Goal: Information Seeking & Learning: Check status

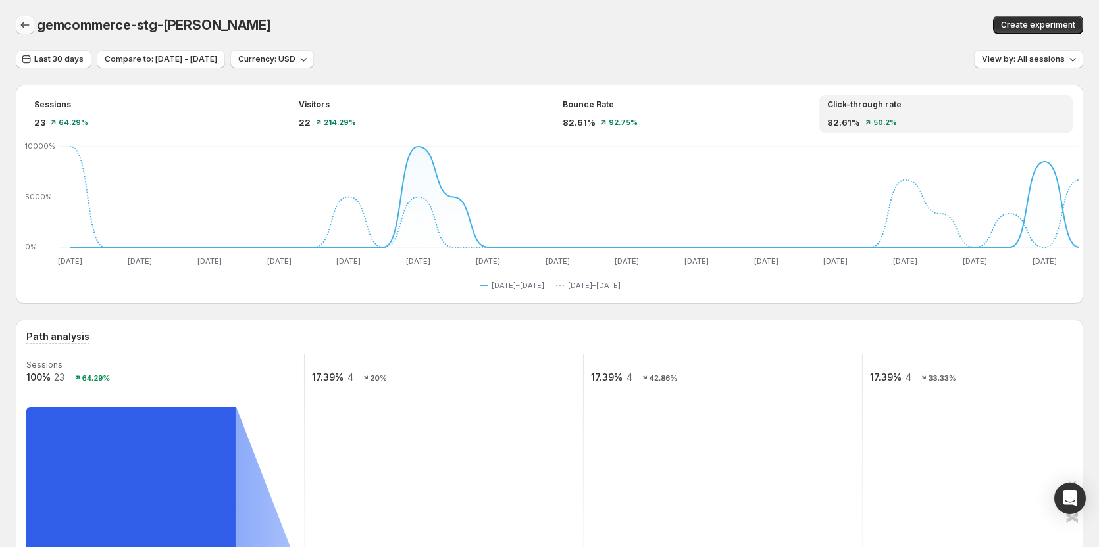
click at [27, 26] on icon "button" at bounding box center [24, 24] width 13 height 13
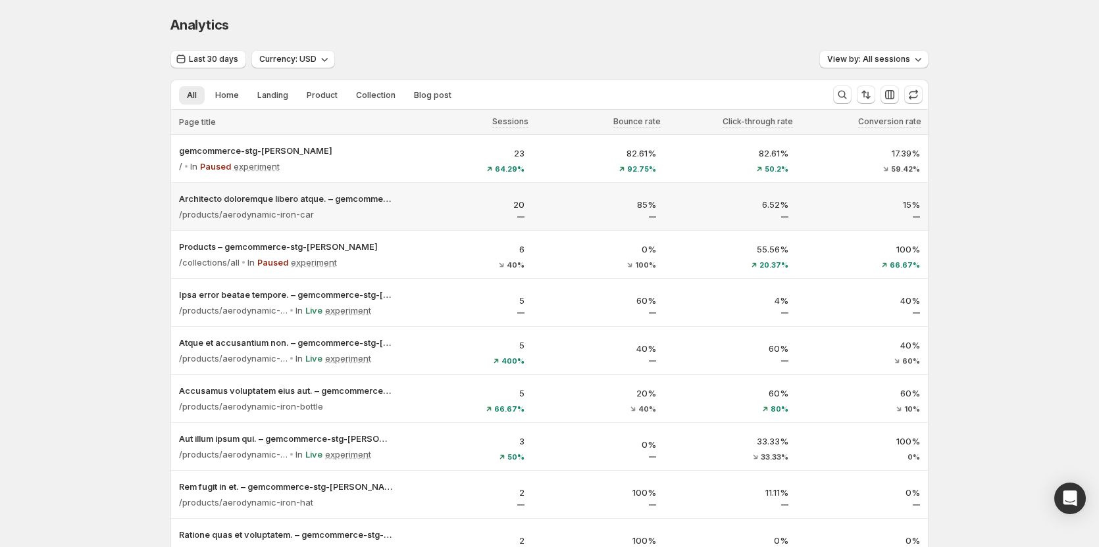
click at [420, 216] on div "20" at bounding box center [466, 208] width 116 height 20
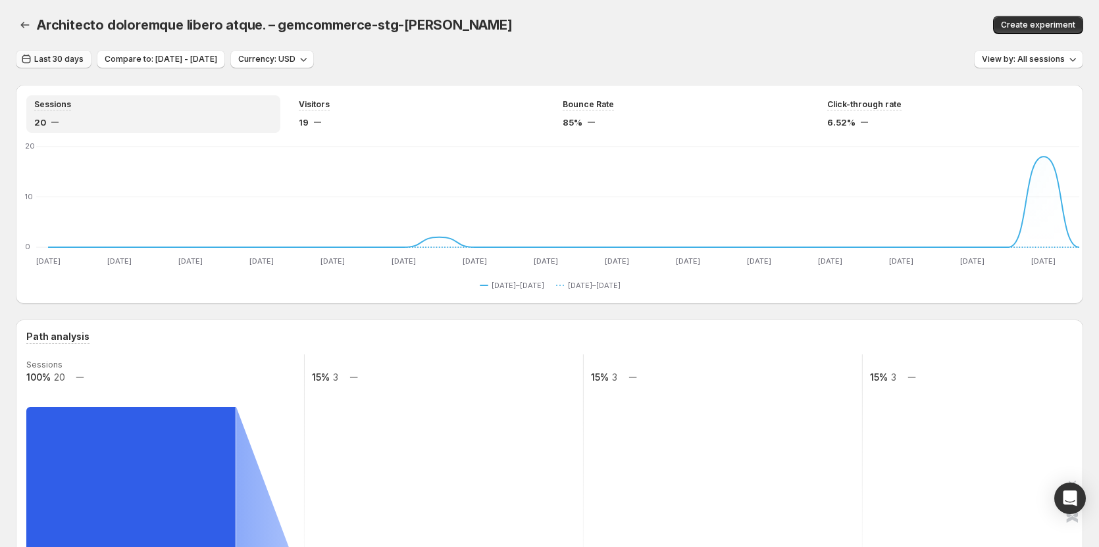
click at [50, 62] on span "Last 30 days" at bounding box center [58, 59] width 49 height 11
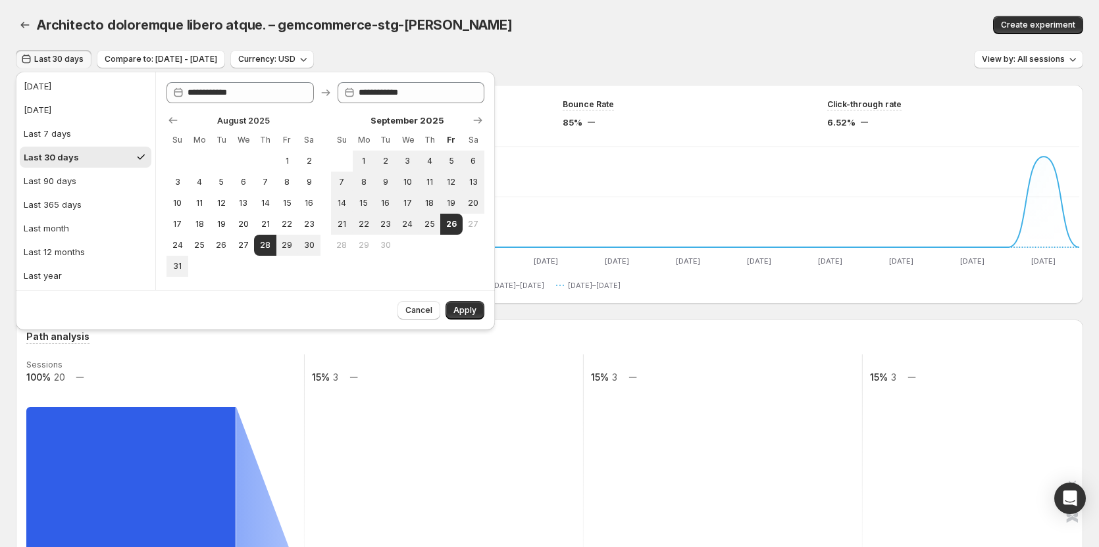
click at [501, 25] on div "Architecto doloremque libero atque. – gemcommerce-stg-[PERSON_NAME]" at bounding box center [392, 25] width 711 height 18
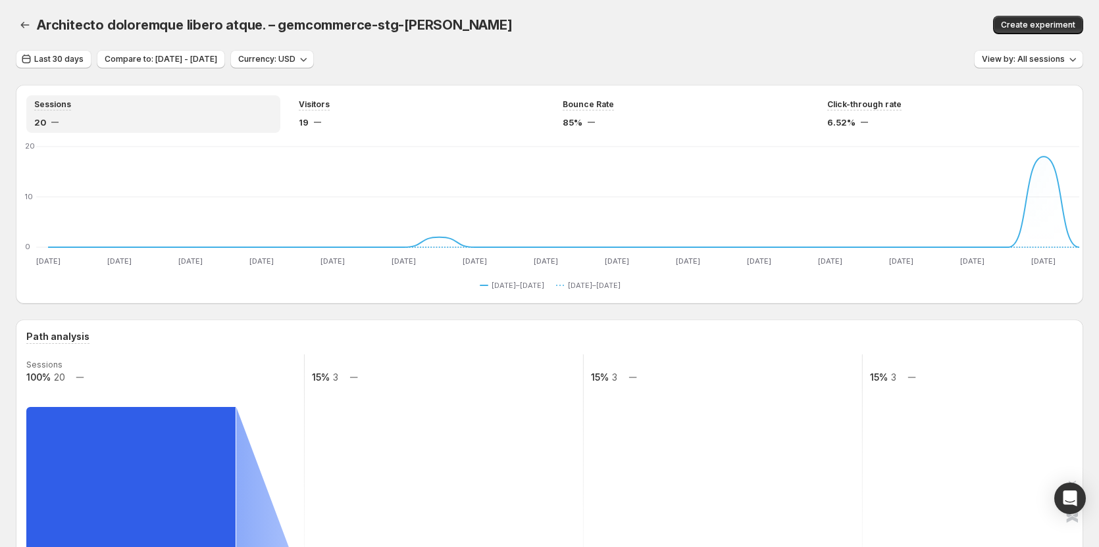
drag, startPoint x: 623, startPoint y: 51, endPoint x: 534, endPoint y: 9, distance: 98.6
click at [623, 51] on div "Last 30 days Compare to: [DATE] - [DATE] Currency: USD View by: All sessions" at bounding box center [549, 59] width 1067 height 19
click at [21, 24] on icon "button" at bounding box center [24, 24] width 13 height 13
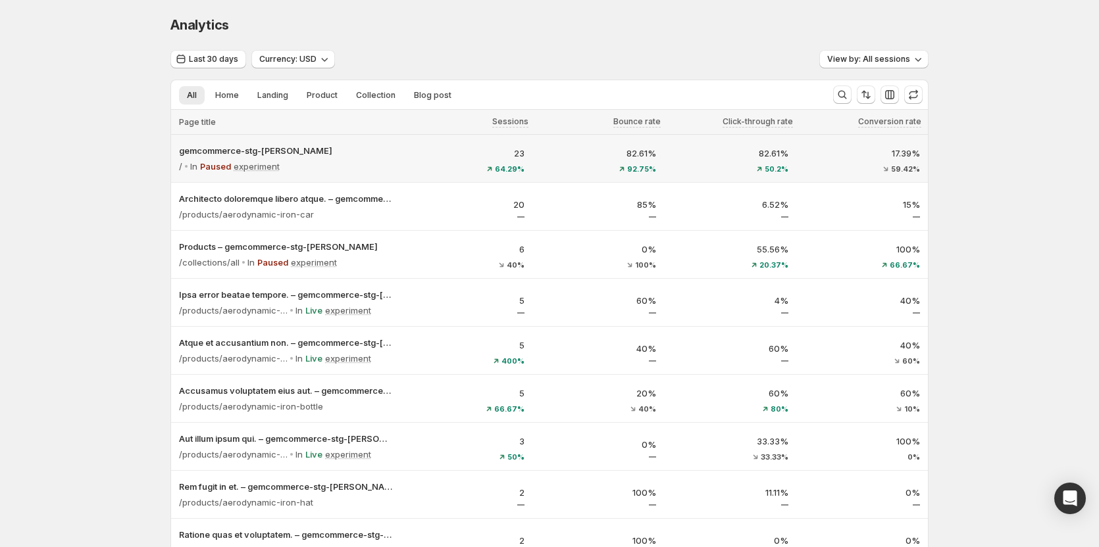
click at [428, 161] on div "23 64.29%" at bounding box center [466, 160] width 116 height 26
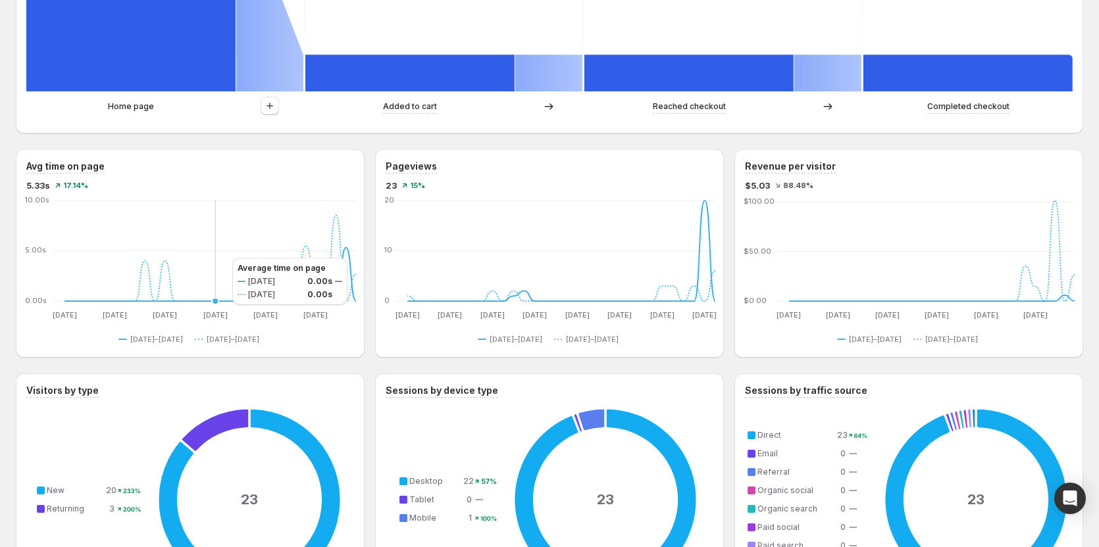
scroll to position [592, 0]
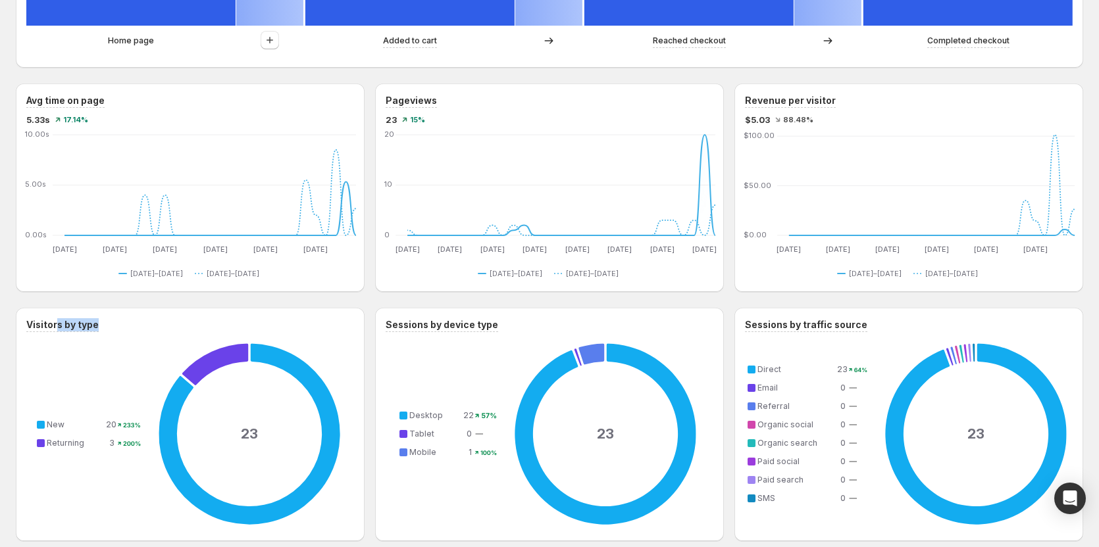
drag, startPoint x: 114, startPoint y: 330, endPoint x: 57, endPoint y: 311, distance: 61.0
click at [57, 311] on div "Visitors by type 23 New 20 233% Returning 3 200%" at bounding box center [190, 425] width 349 height 234
click at [111, 317] on div "Visitors by type 23 New 20 233% Returning 3 200%" at bounding box center [190, 425] width 349 height 234
drag, startPoint x: 111, startPoint y: 324, endPoint x: 24, endPoint y: 324, distance: 87.5
click at [24, 324] on div "Visitors by type 23 New 20 233% Returning 3 200%" at bounding box center [190, 425] width 349 height 234
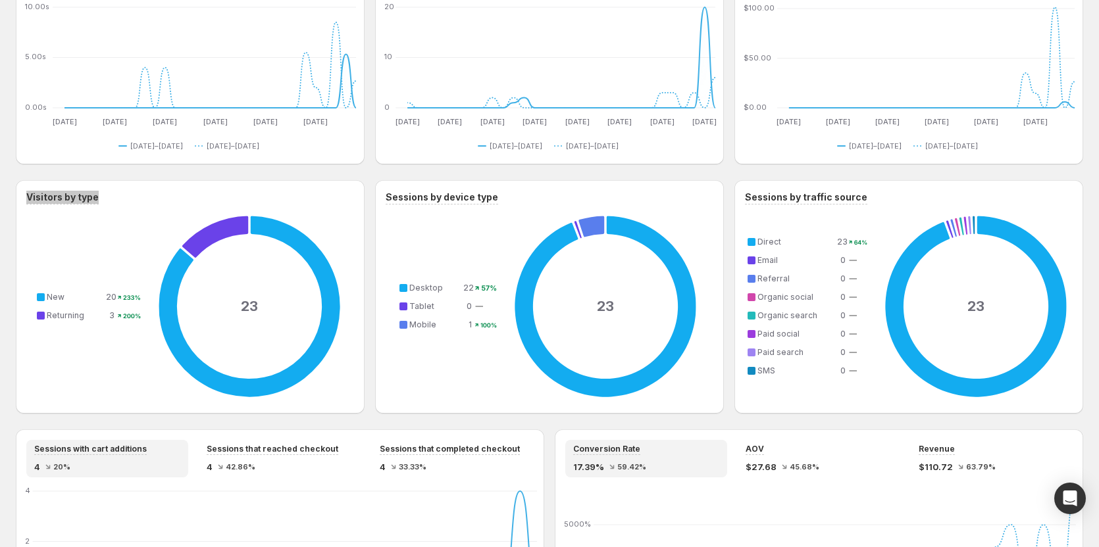
scroll to position [722, 0]
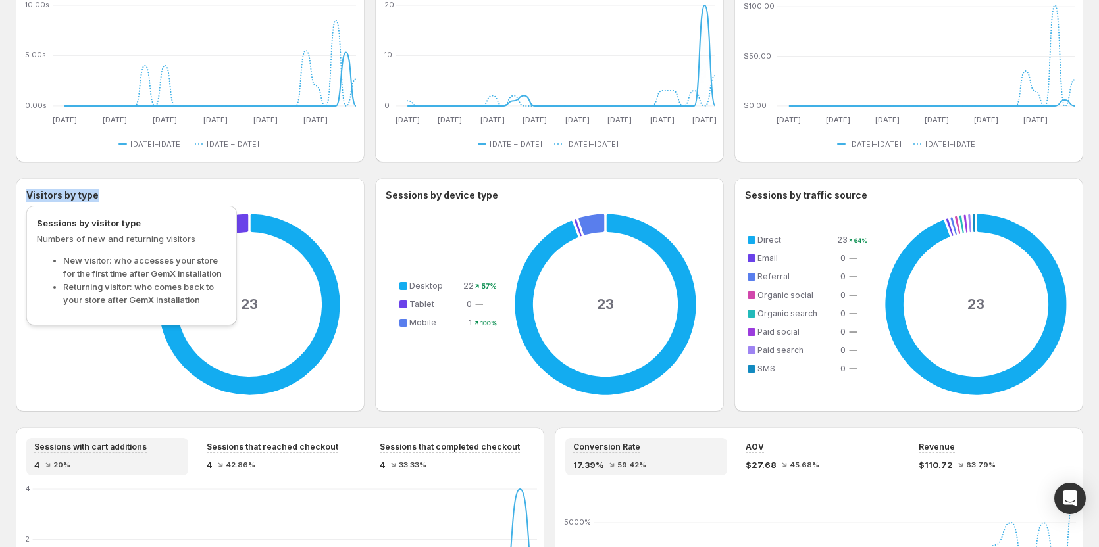
click at [69, 195] on h3 "Visitors by type" at bounding box center [62, 195] width 72 height 13
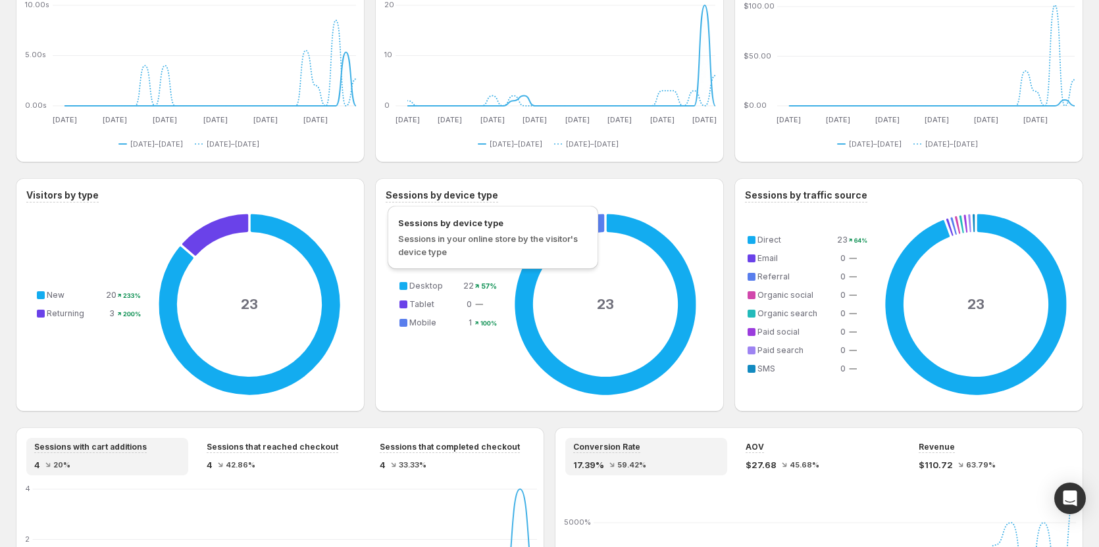
click at [457, 193] on h3 "Sessions by device type" at bounding box center [442, 195] width 112 height 13
copy div "Sessions by device type"
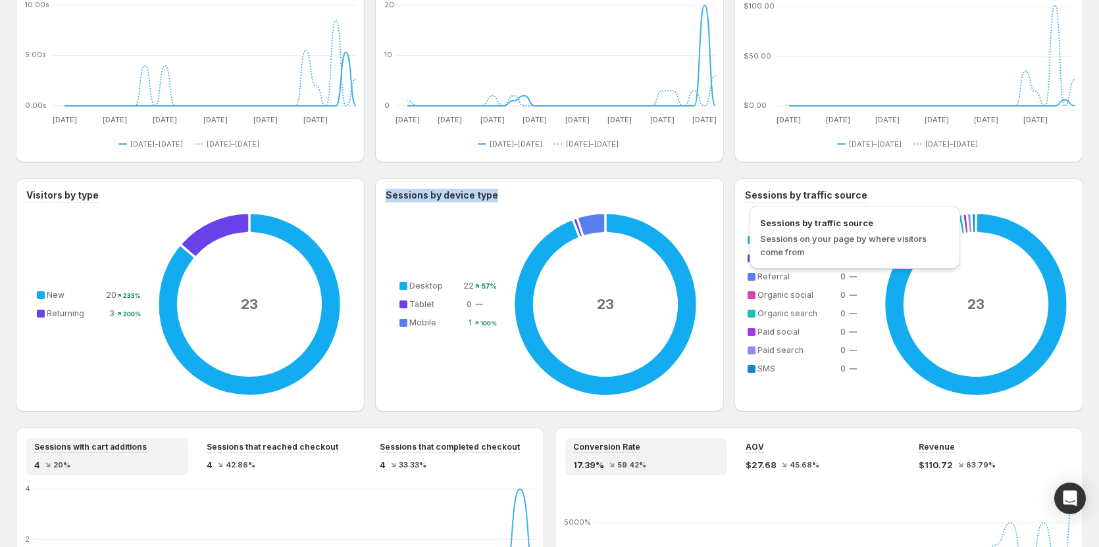
click at [793, 201] on h3 "Sessions by traffic source" at bounding box center [806, 195] width 122 height 13
copy div "Sessions by traffic source"
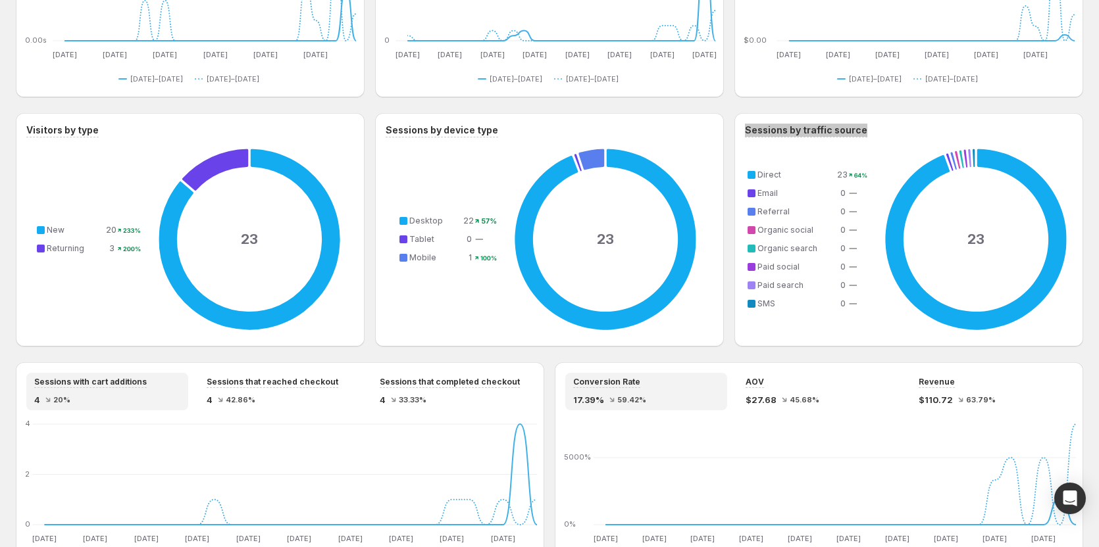
scroll to position [787, 0]
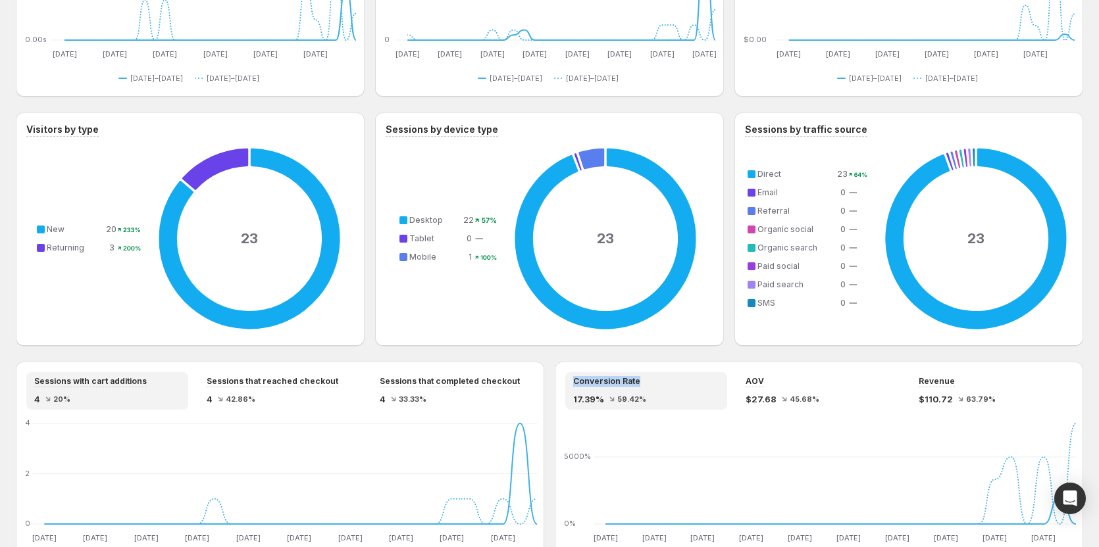
drag, startPoint x: 649, startPoint y: 382, endPoint x: 573, endPoint y: 375, distance: 75.9
click at [573, 375] on div "Conversion Rate 17.39% 59.42%" at bounding box center [646, 390] width 162 height 37
copy span "Conversion Rate"
drag, startPoint x: 742, startPoint y: 369, endPoint x: 770, endPoint y: 377, distance: 29.4
click at [770, 377] on div "Conversion Rate 17.39% 59.42% AOV $27.68 45.68% Revenue $110.72 63.79% [DATE] A…" at bounding box center [819, 471] width 528 height 219
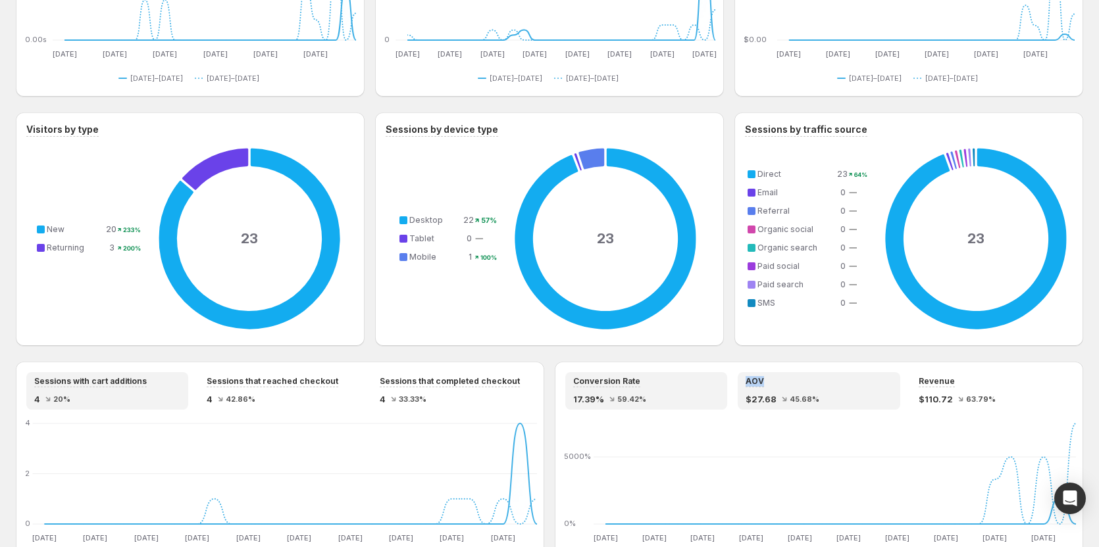
copy span "AOV"
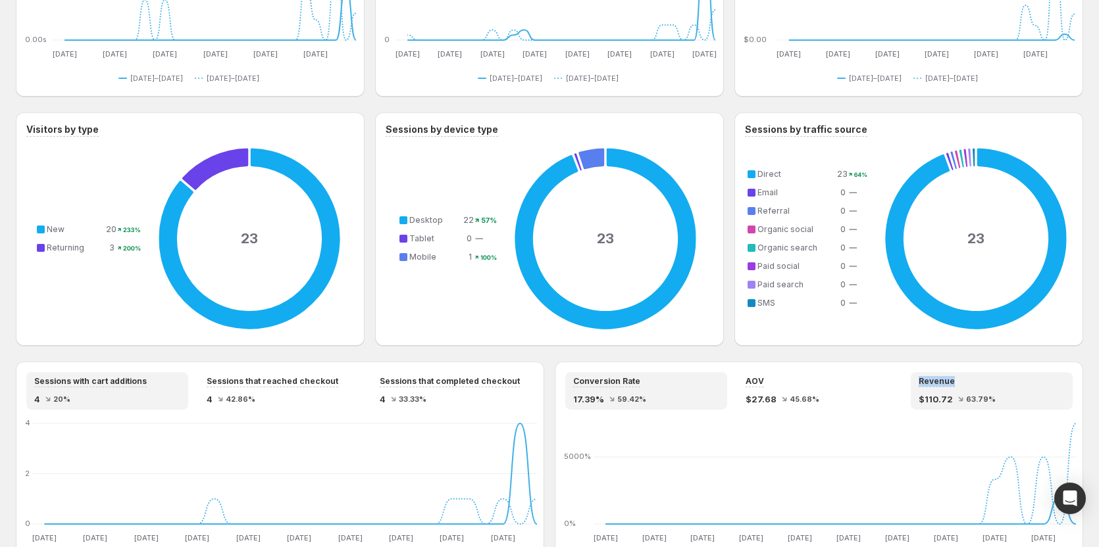
drag, startPoint x: 917, startPoint y: 372, endPoint x: 972, endPoint y: 384, distance: 56.7
click at [972, 384] on div "Conversion Rate 17.39% 59.42% AOV $27.68 45.68% Revenue $110.72 63.79% [DATE] A…" at bounding box center [819, 471] width 528 height 219
copy span "Revenue"
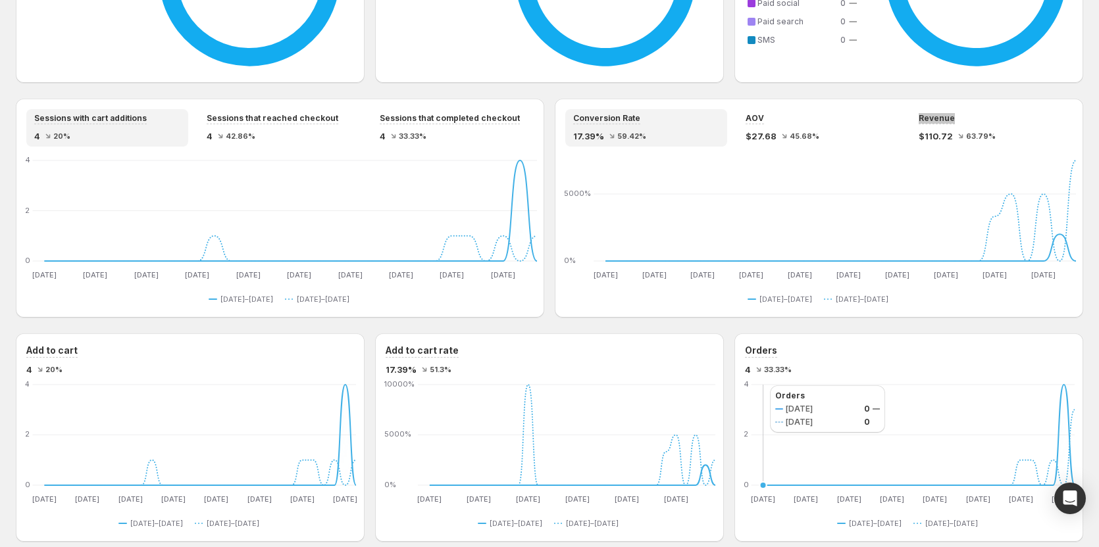
scroll to position [1116, 0]
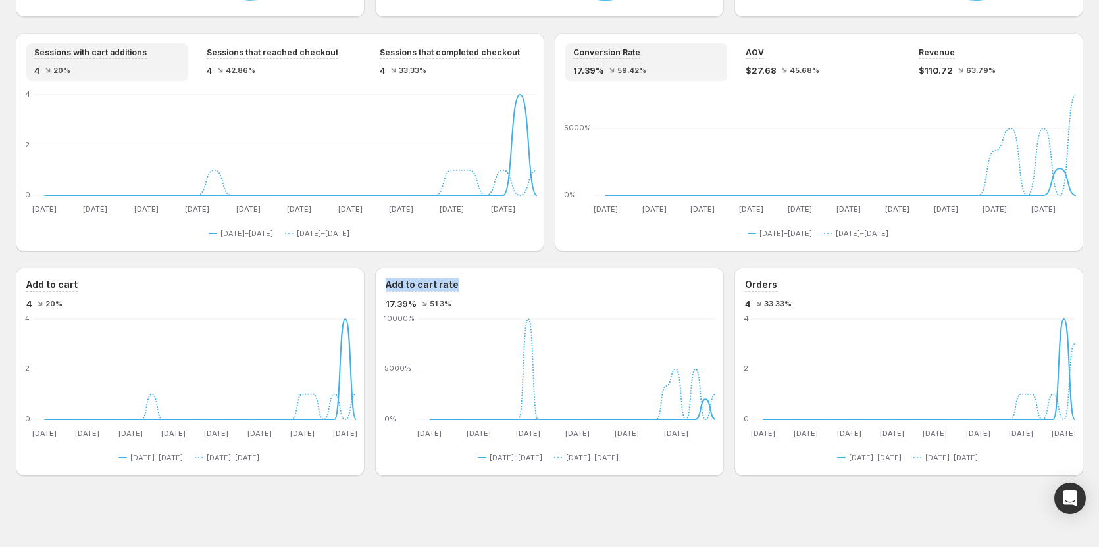
drag, startPoint x: 461, startPoint y: 288, endPoint x: 384, endPoint y: 280, distance: 78.1
click at [384, 280] on div "Add to cart rate 17.39% 51.3% [DATE] Aug [DATE] [DATE] [DATE] [DATE] [DATE] Sep…" at bounding box center [549, 372] width 349 height 209
copy h3 "Add to cart rate"
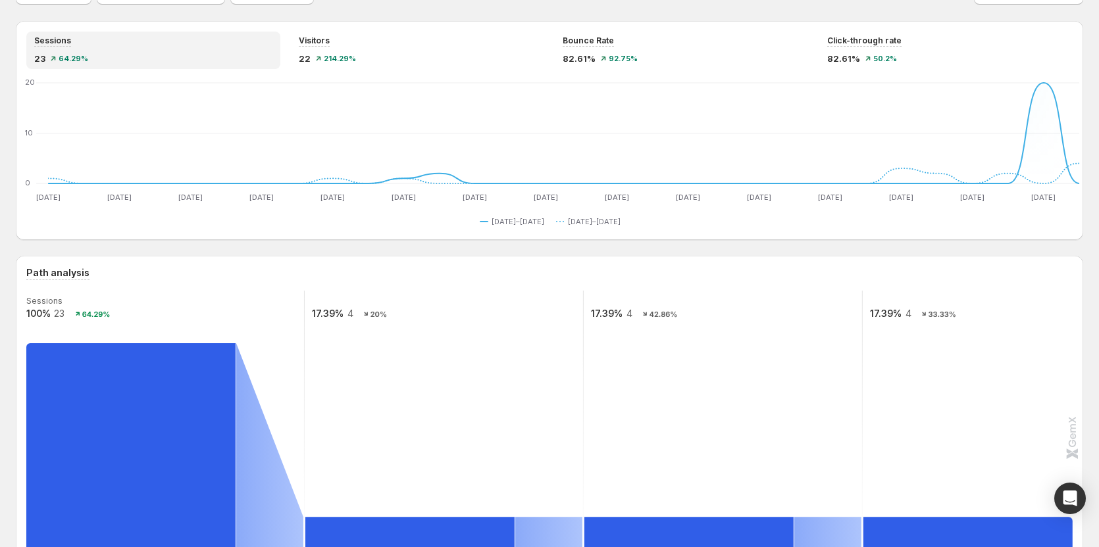
scroll to position [0, 0]
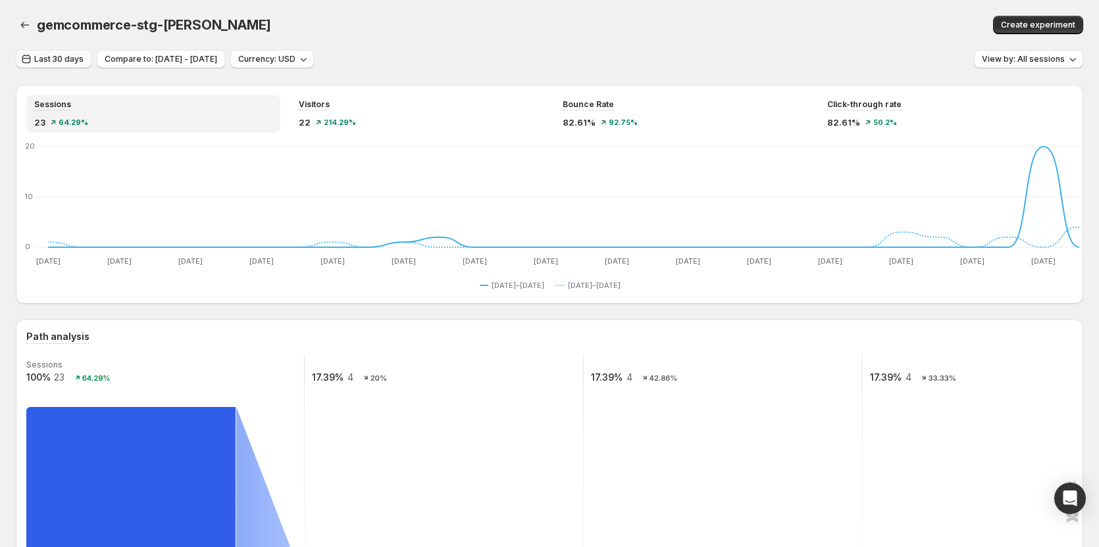
click at [86, 58] on button "Last 30 days" at bounding box center [54, 59] width 76 height 18
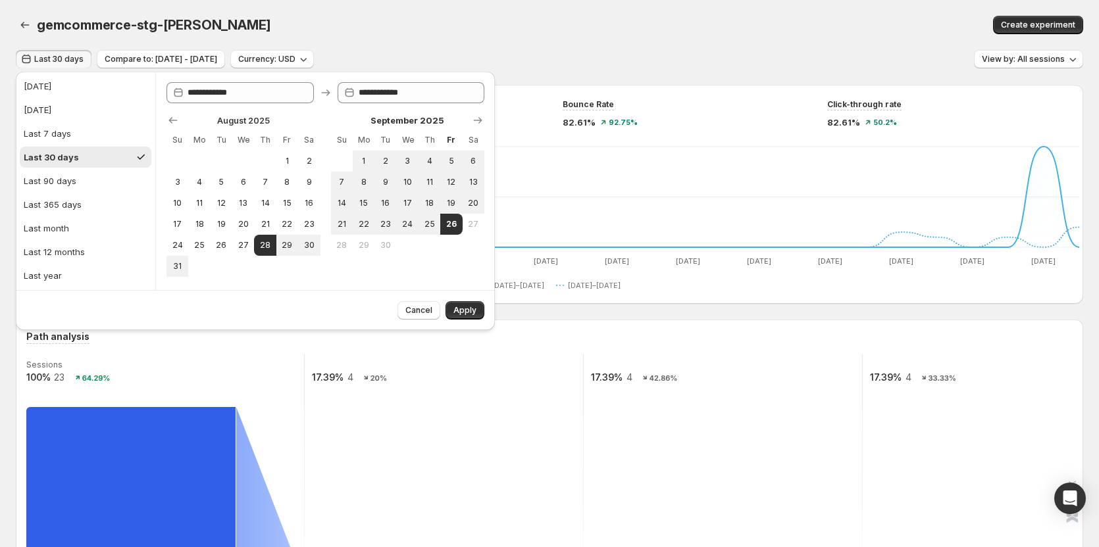
click at [497, 46] on div "gemcommerce-stg-[PERSON_NAME]. This page is ready gemcommerce-stg-[PERSON_NAME]…" at bounding box center [549, 25] width 1067 height 50
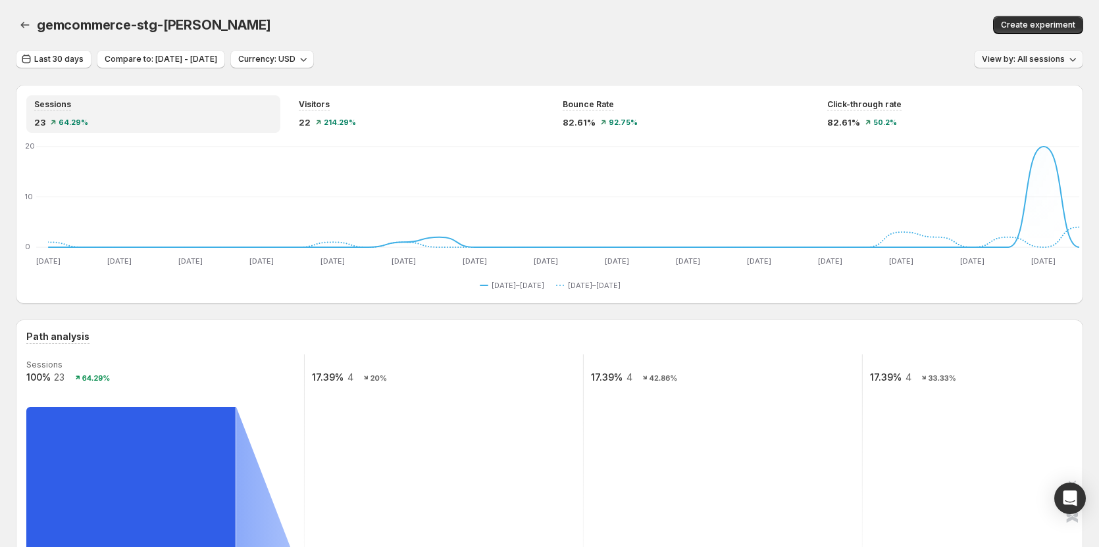
click at [1047, 55] on span "View by: All sessions" at bounding box center [1023, 59] width 83 height 11
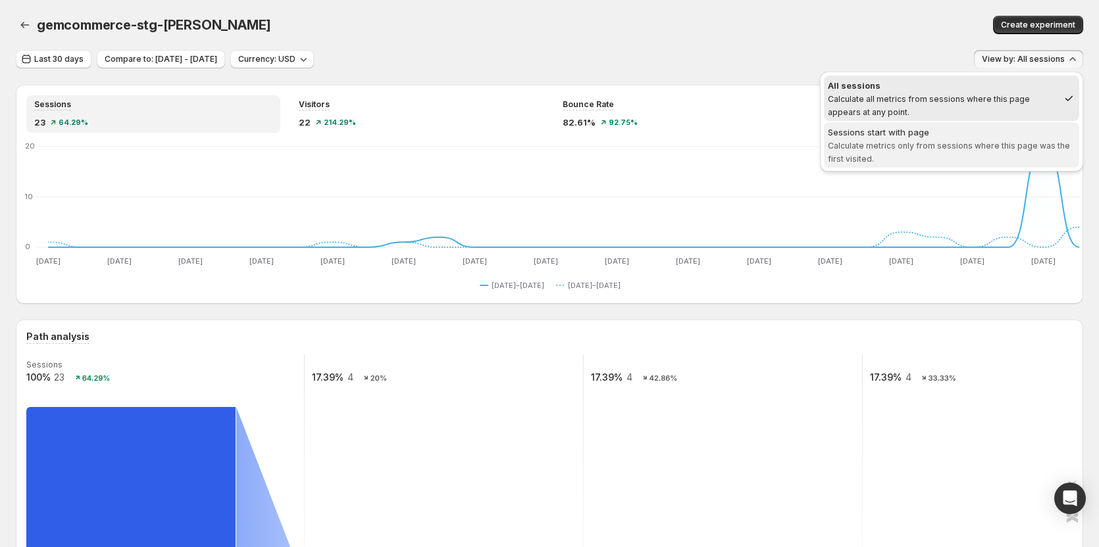
click at [957, 145] on span "Calculate metrics only from sessions where this page was the first visited." at bounding box center [949, 152] width 242 height 23
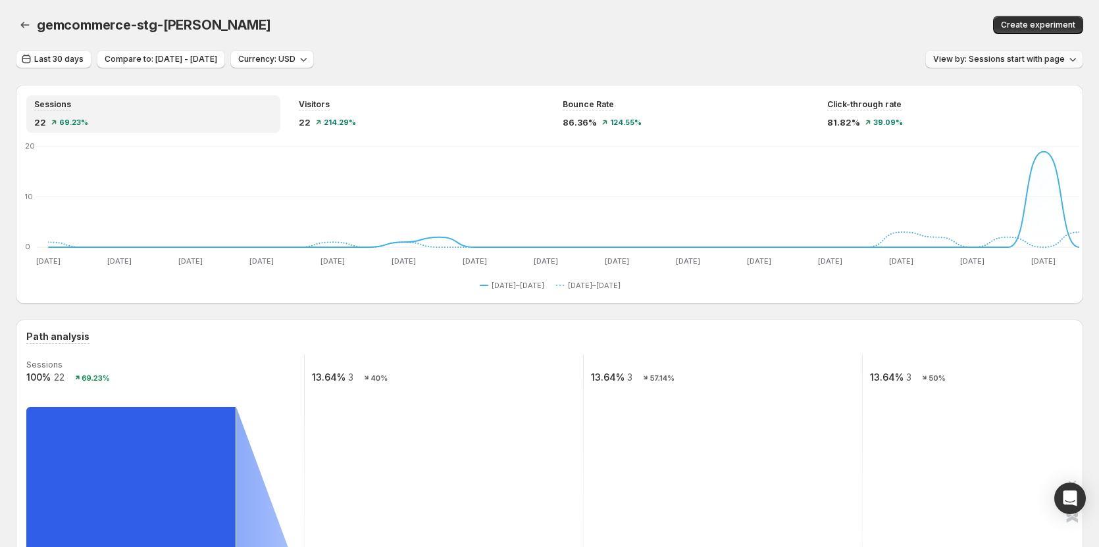
click at [989, 62] on span "View by: Sessions start with page" at bounding box center [999, 59] width 132 height 11
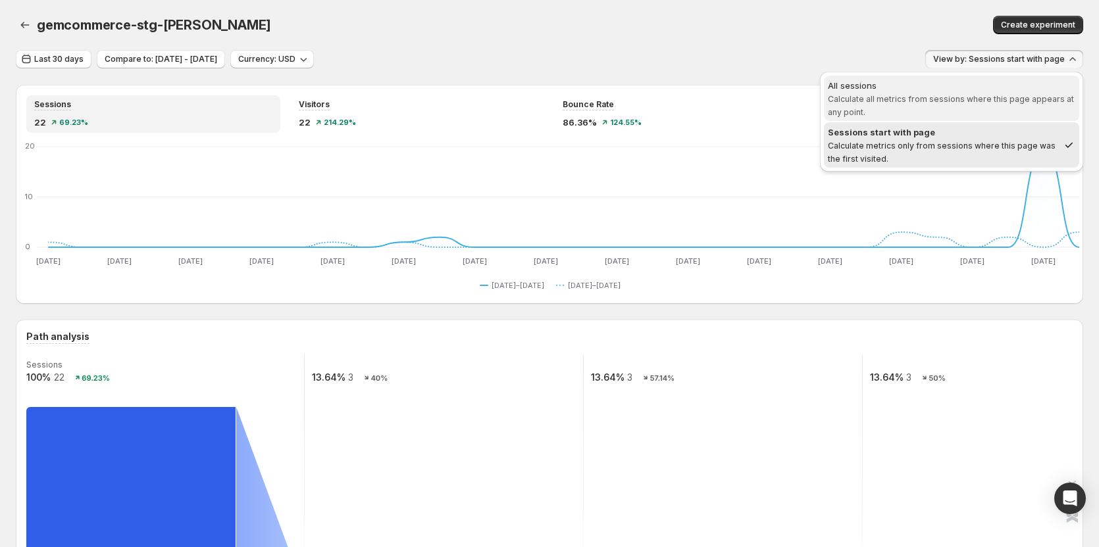
click at [969, 98] on span "Calculate all metrics from sessions where this page appears at any point." at bounding box center [951, 105] width 246 height 23
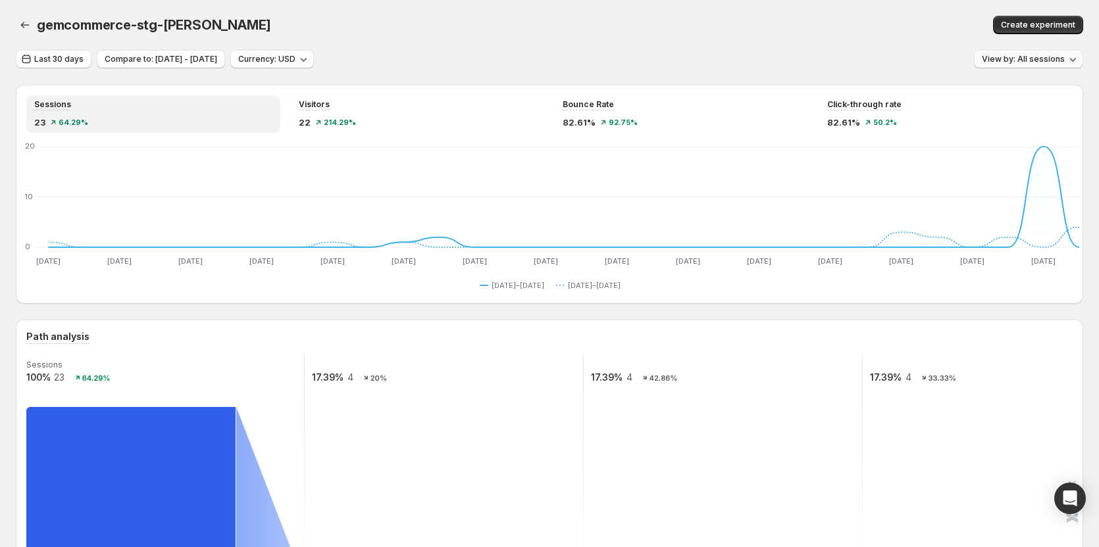
click at [1026, 62] on span "View by: All sessions" at bounding box center [1023, 59] width 83 height 11
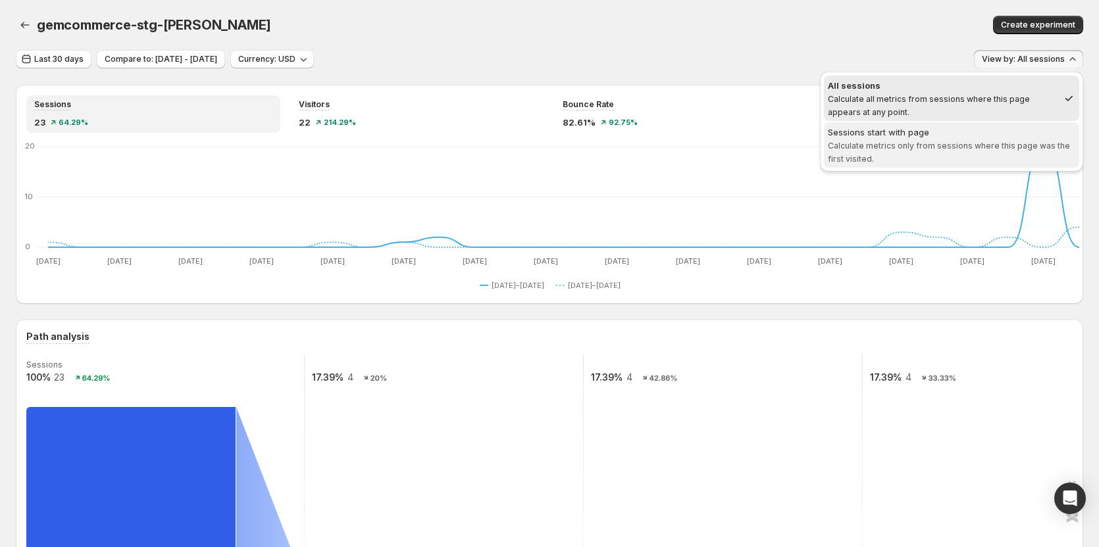
click at [933, 152] on span "Sessions start with page Calculate metrics only from sessions where this page w…" at bounding box center [951, 145] width 247 height 39
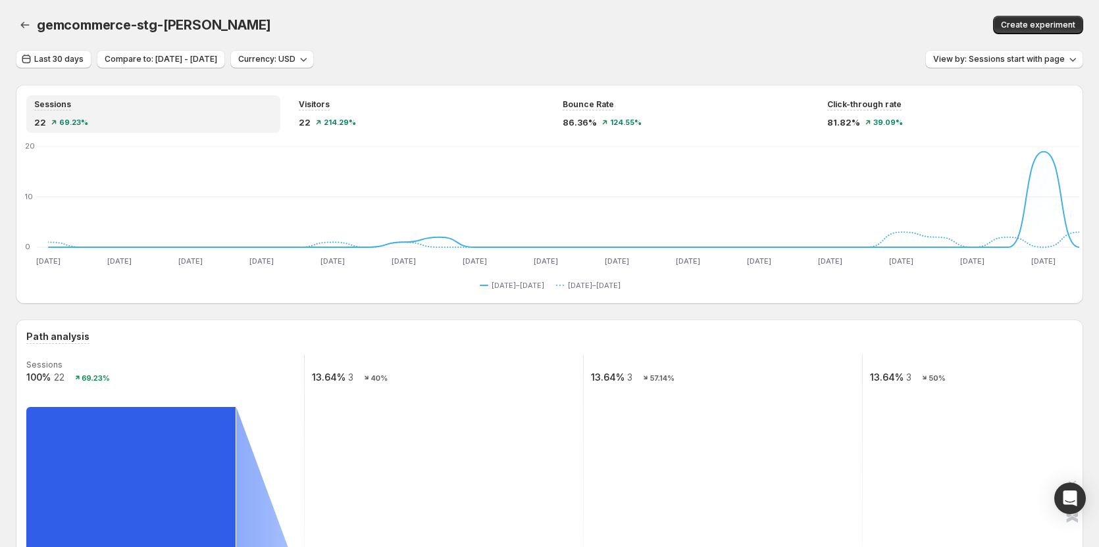
click at [637, 37] on div "gemcommerce-stg-[PERSON_NAME]. This page is ready gemcommerce-stg-[PERSON_NAME]…" at bounding box center [549, 25] width 1067 height 50
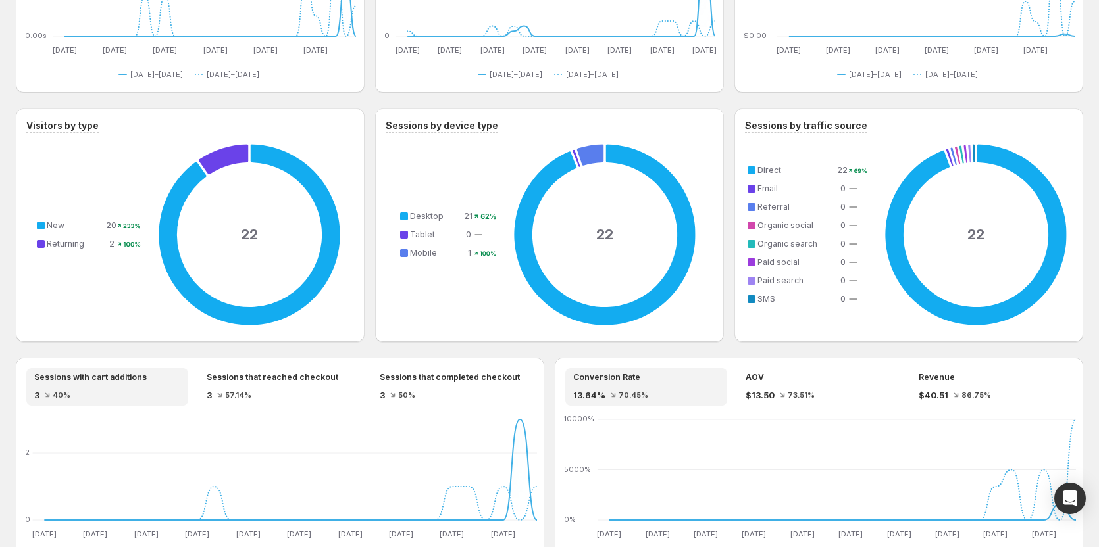
scroll to position [789, 0]
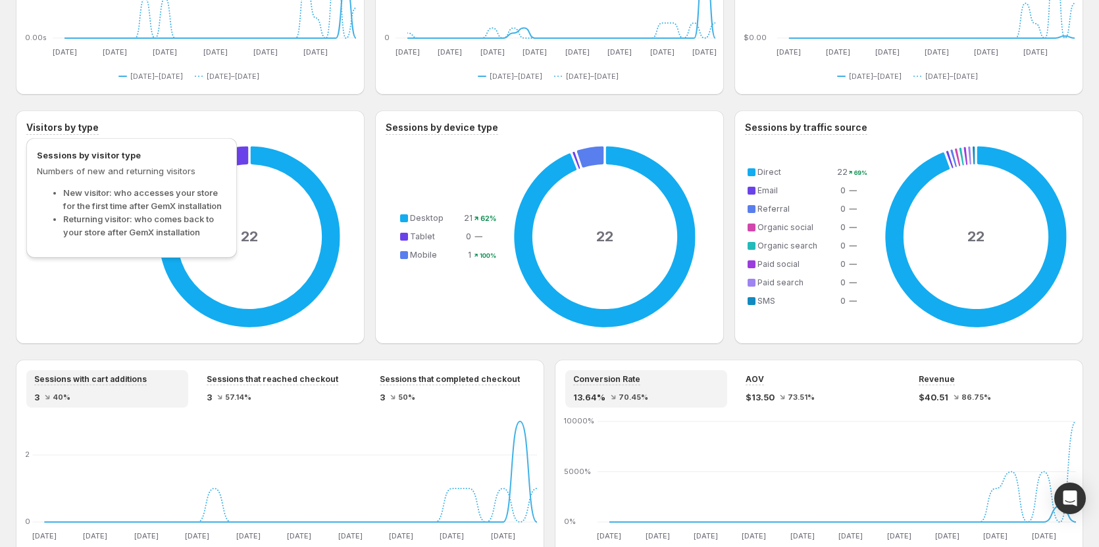
drag, startPoint x: 26, startPoint y: 127, endPoint x: 61, endPoint y: 127, distance: 34.9
click at [61, 127] on div "Visitors by type 22 New 20 233% Returning 2 100%" at bounding box center [190, 228] width 349 height 234
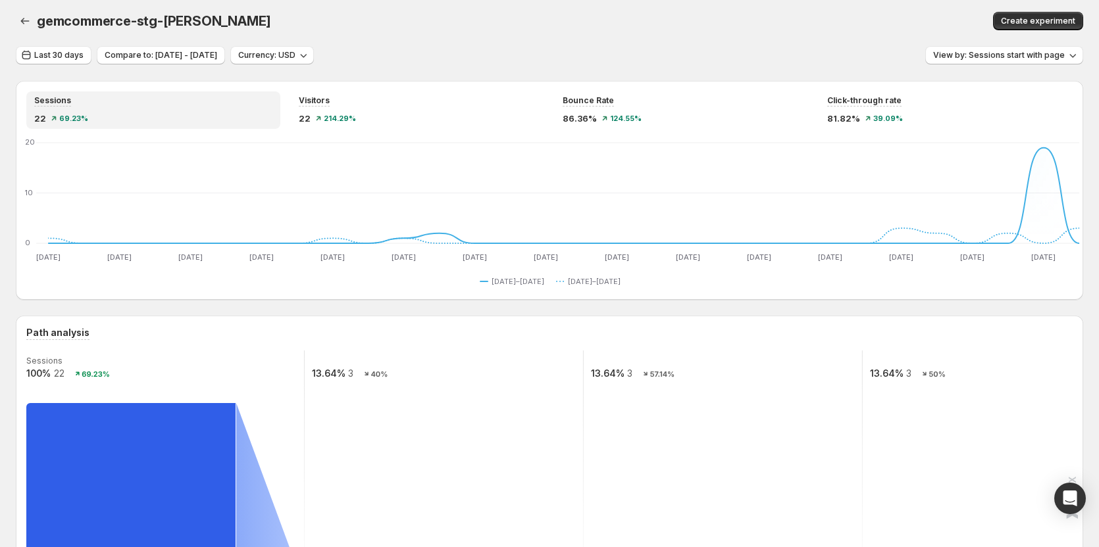
scroll to position [0, 0]
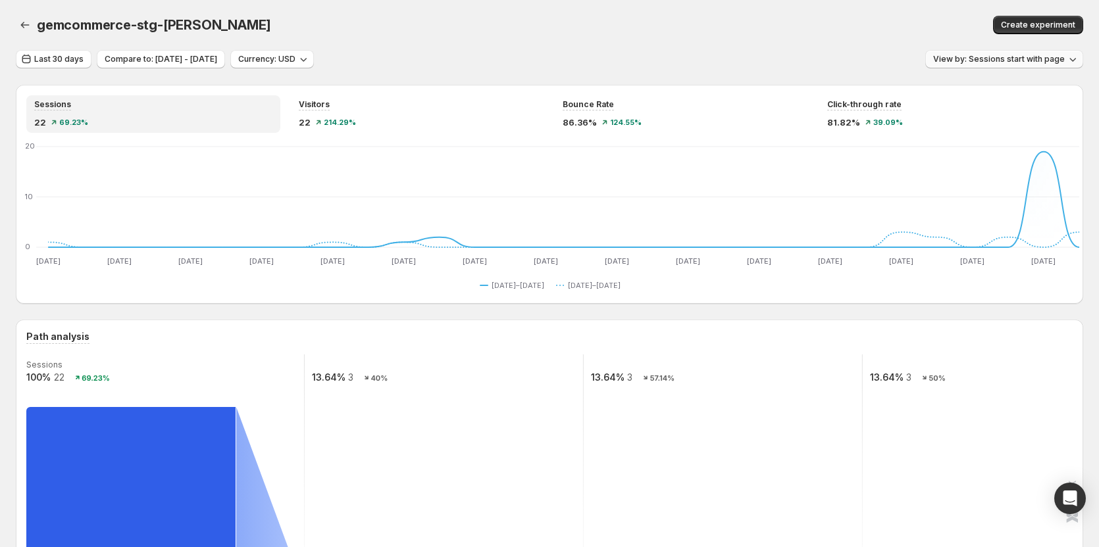
click at [994, 59] on span "View by: Sessions start with page" at bounding box center [999, 59] width 132 height 11
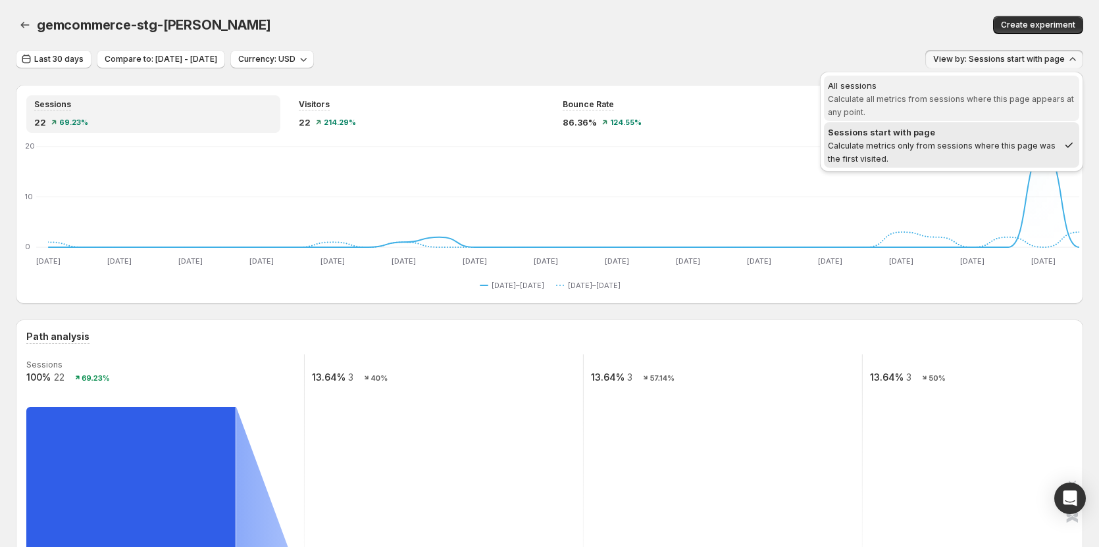
click at [928, 103] on span "Calculate all metrics from sessions where this page appears at any point." at bounding box center [951, 105] width 246 height 23
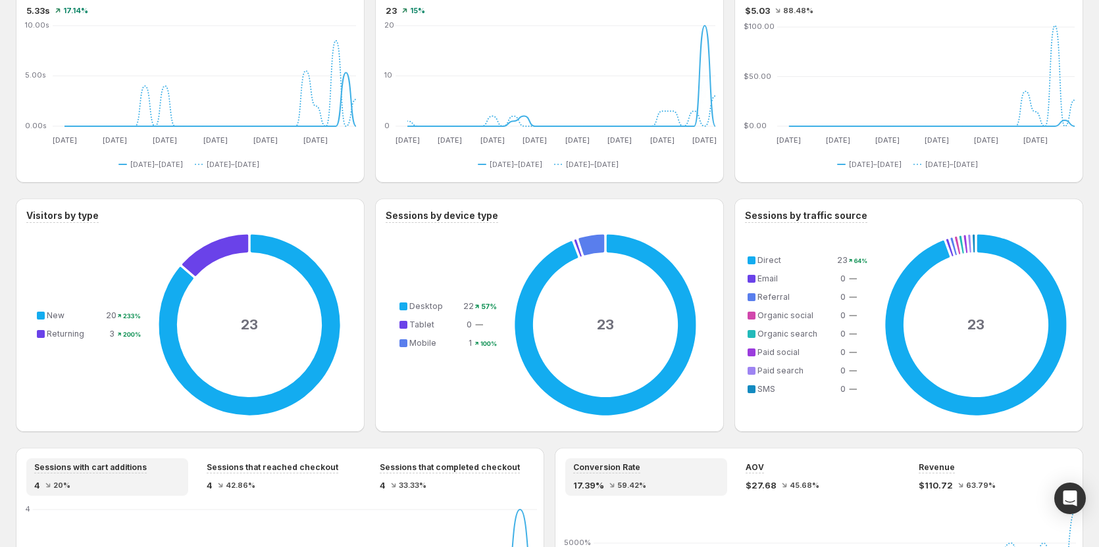
scroll to position [724, 0]
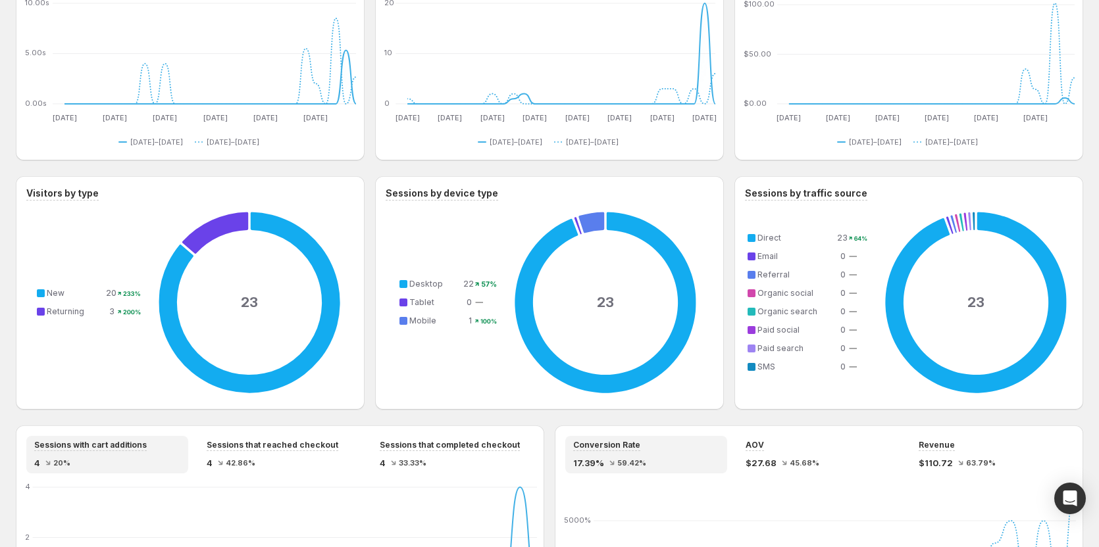
click at [363, 176] on div "Visitors by type 23 New 20 233% Returning 3 200%" at bounding box center [190, 293] width 349 height 234
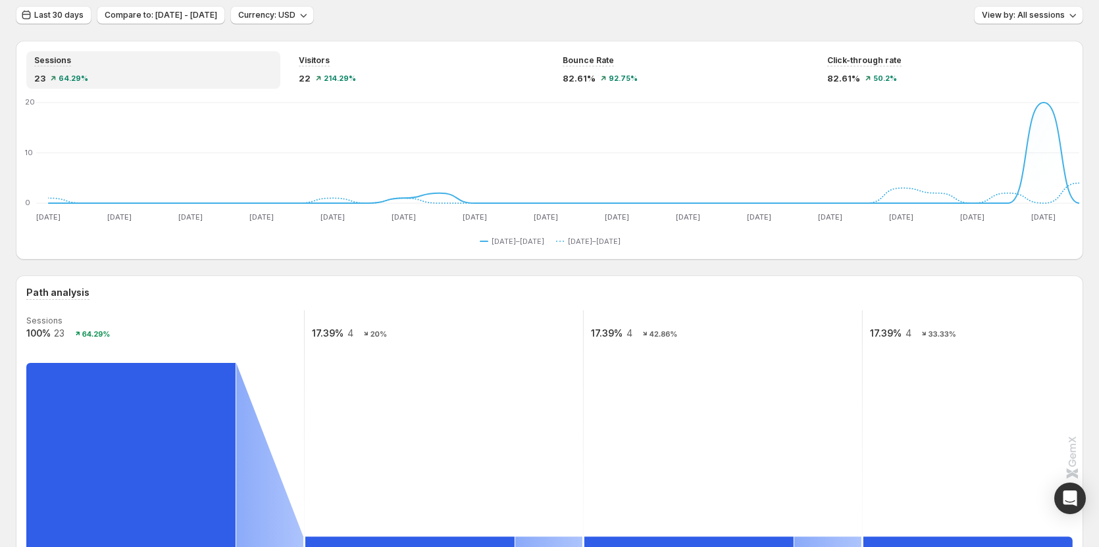
scroll to position [0, 0]
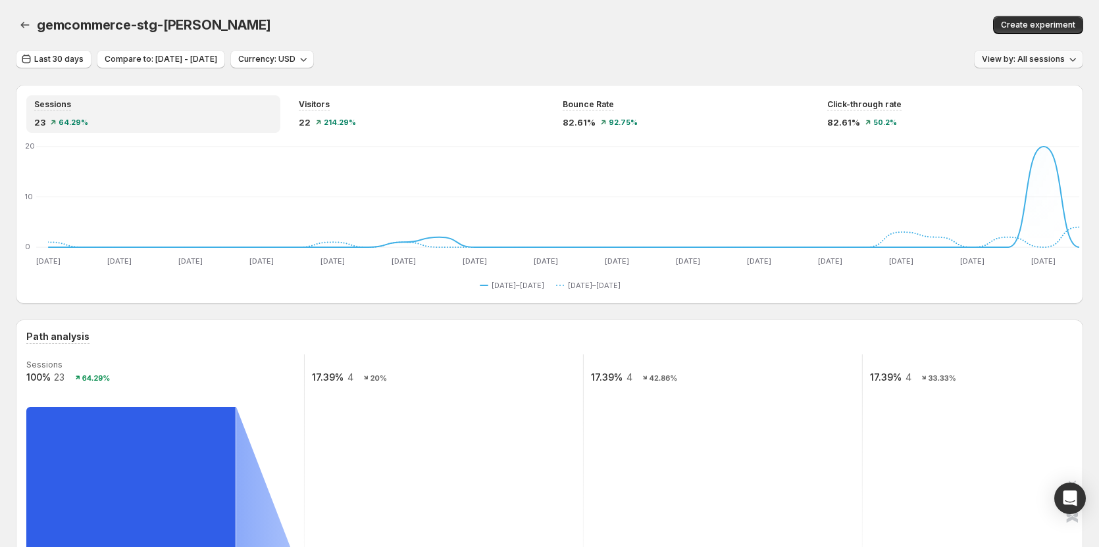
click at [1023, 57] on span "View by: All sessions" at bounding box center [1023, 59] width 83 height 11
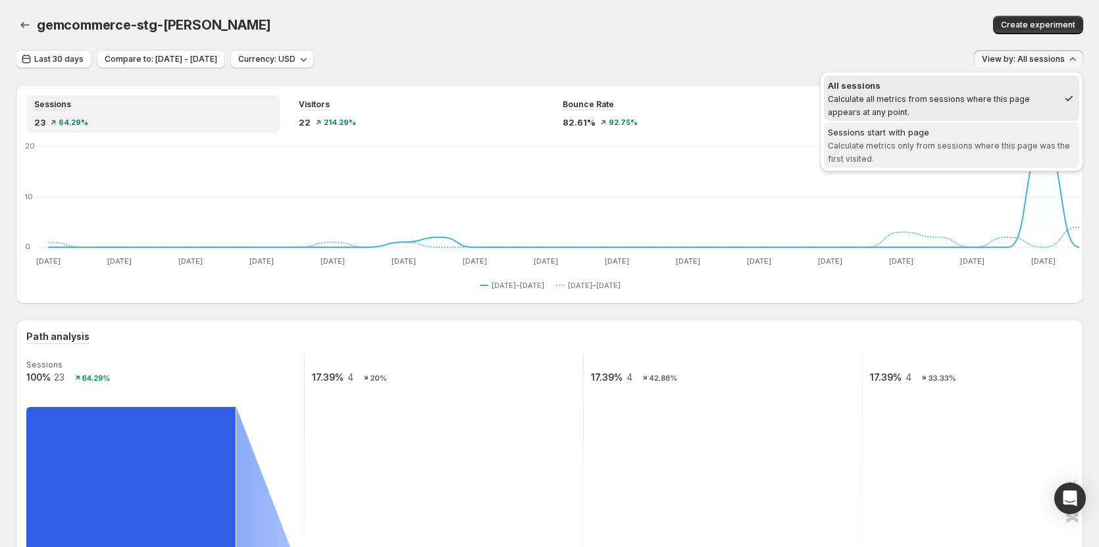
click at [941, 151] on span "Sessions start with page Calculate metrics only from sessions where this page w…" at bounding box center [951, 145] width 247 height 39
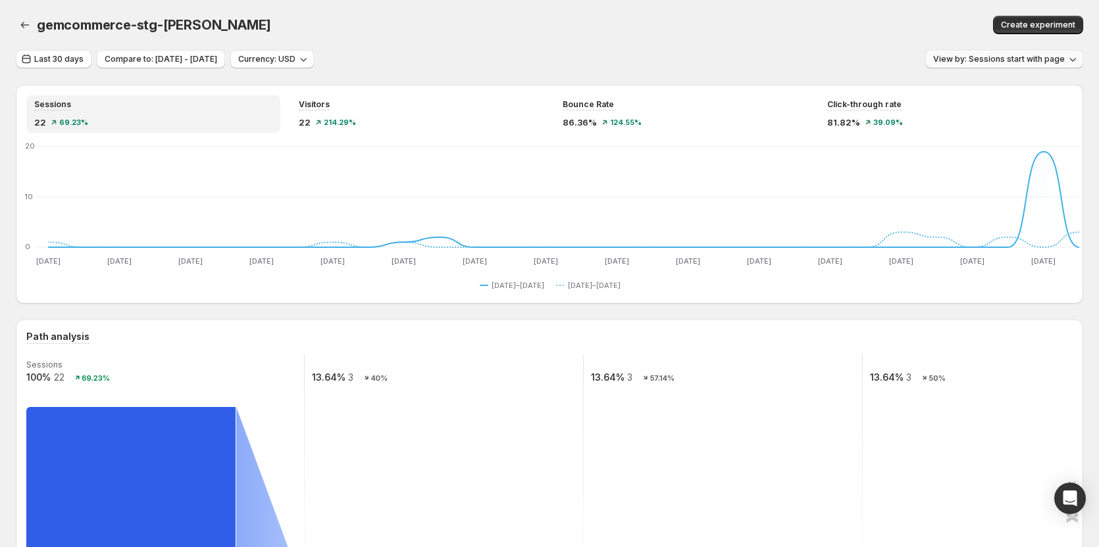
click at [1009, 50] on button "View by: Sessions start with page" at bounding box center [1004, 59] width 158 height 18
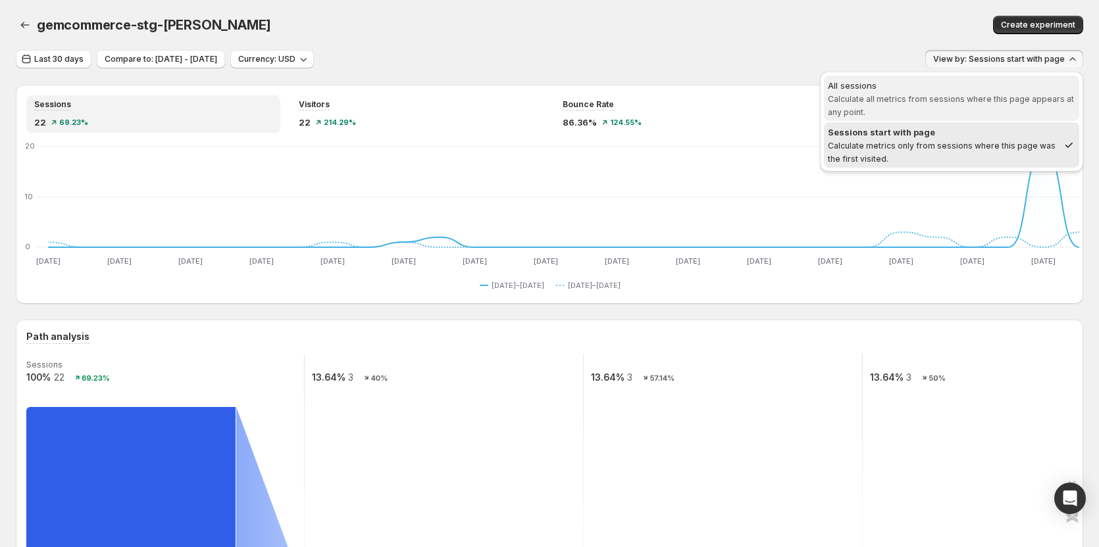
click at [947, 103] on span "Calculate all metrics from sessions where this page appears at any point." at bounding box center [951, 105] width 246 height 23
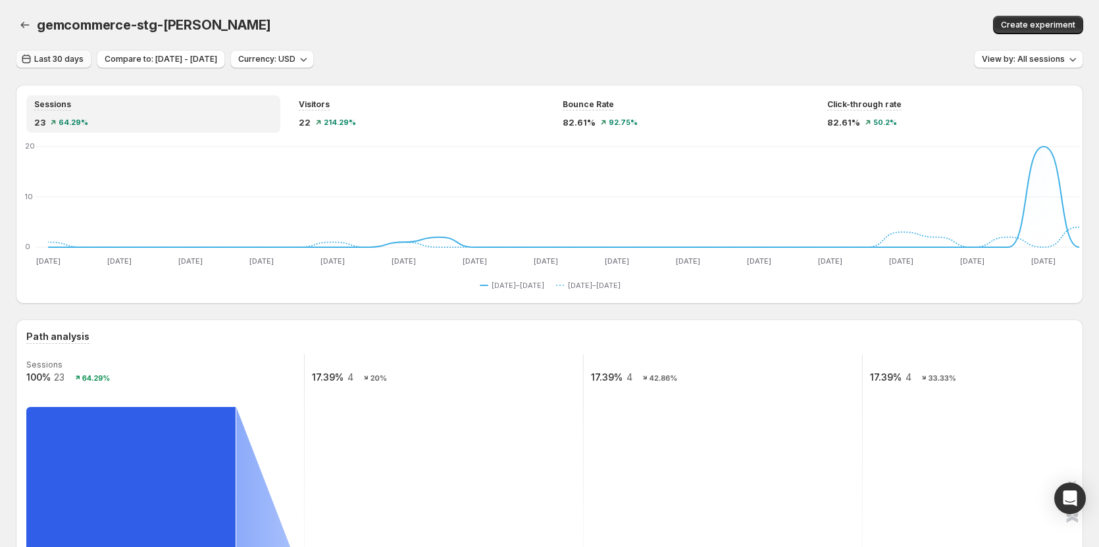
click at [71, 59] on span "Last 30 days" at bounding box center [58, 59] width 49 height 11
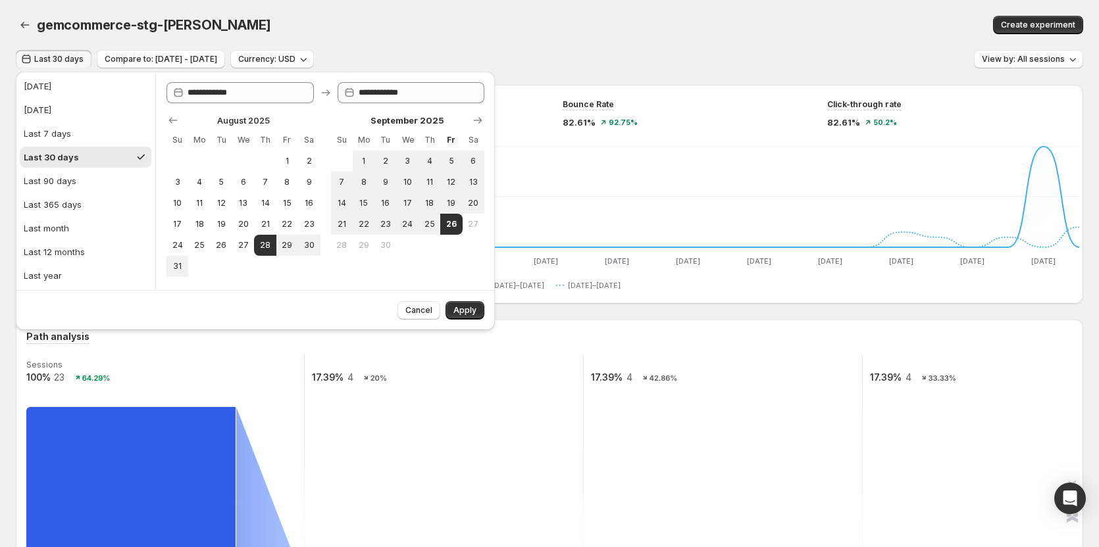
click at [574, 49] on div "gemcommerce-stg-[PERSON_NAME]. This page is ready gemcommerce-stg-[PERSON_NAME]…" at bounding box center [549, 25] width 1067 height 50
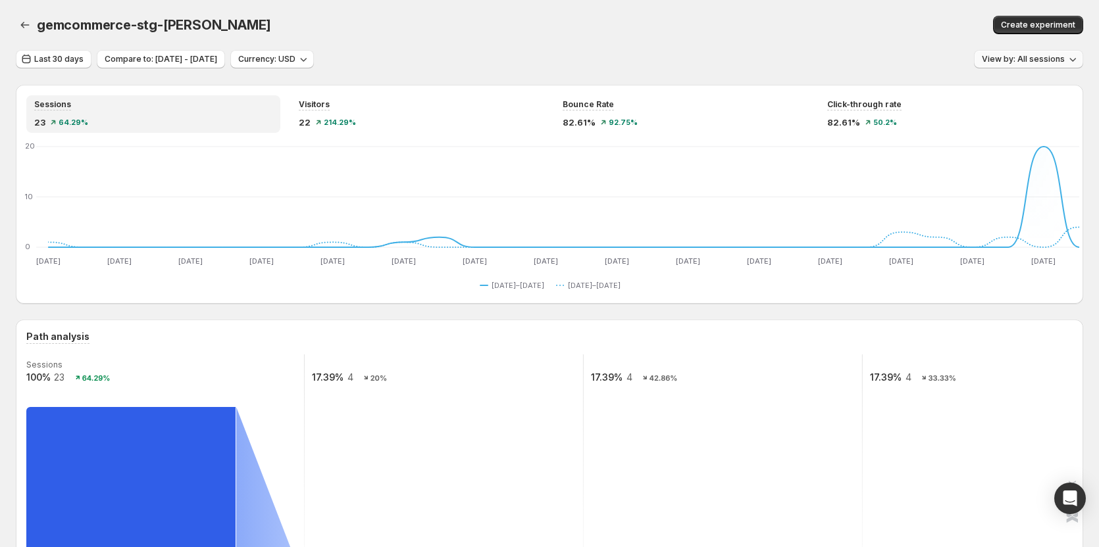
click at [1017, 59] on span "View by: All sessions" at bounding box center [1023, 59] width 83 height 11
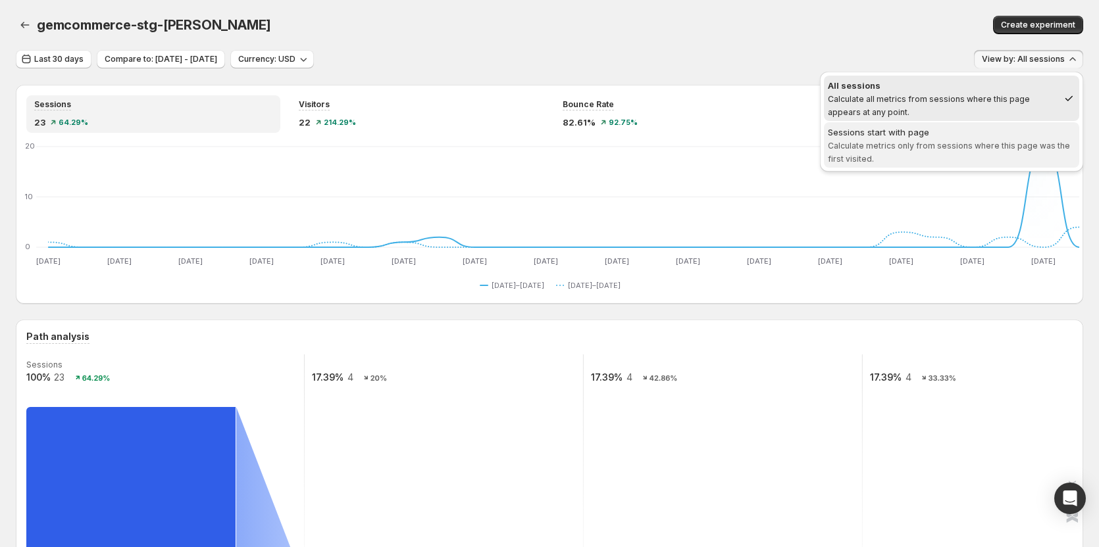
click at [958, 141] on span "Calculate metrics only from sessions where this page was the first visited." at bounding box center [949, 152] width 242 height 23
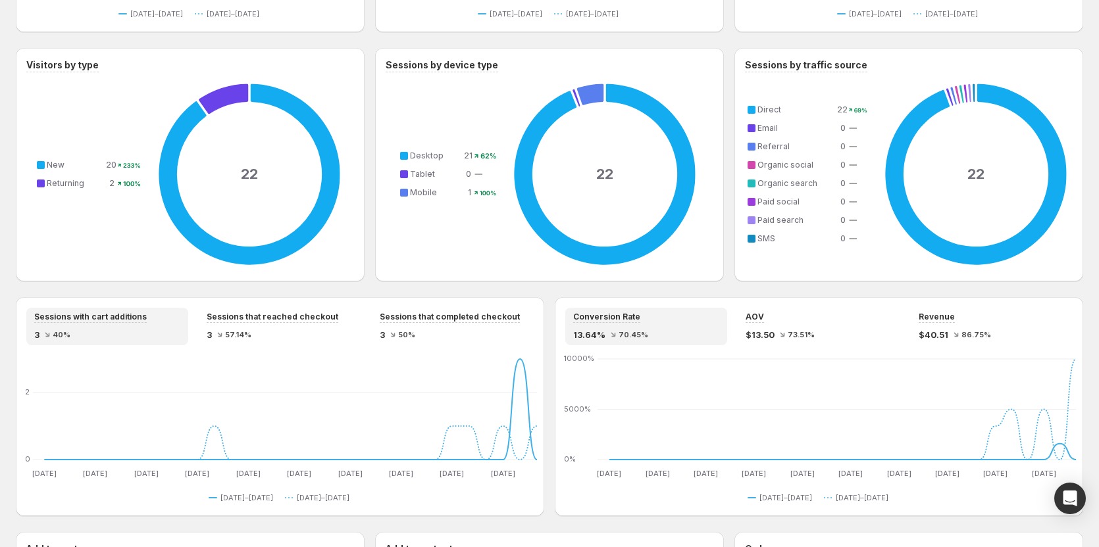
scroll to position [855, 0]
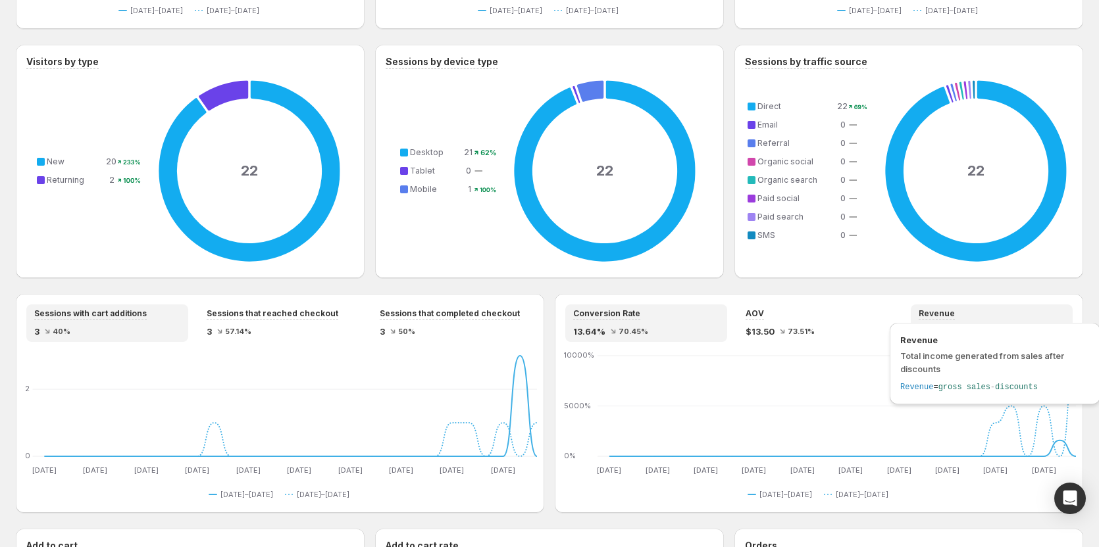
click at [951, 318] on span "Revenue" at bounding box center [936, 314] width 36 height 11
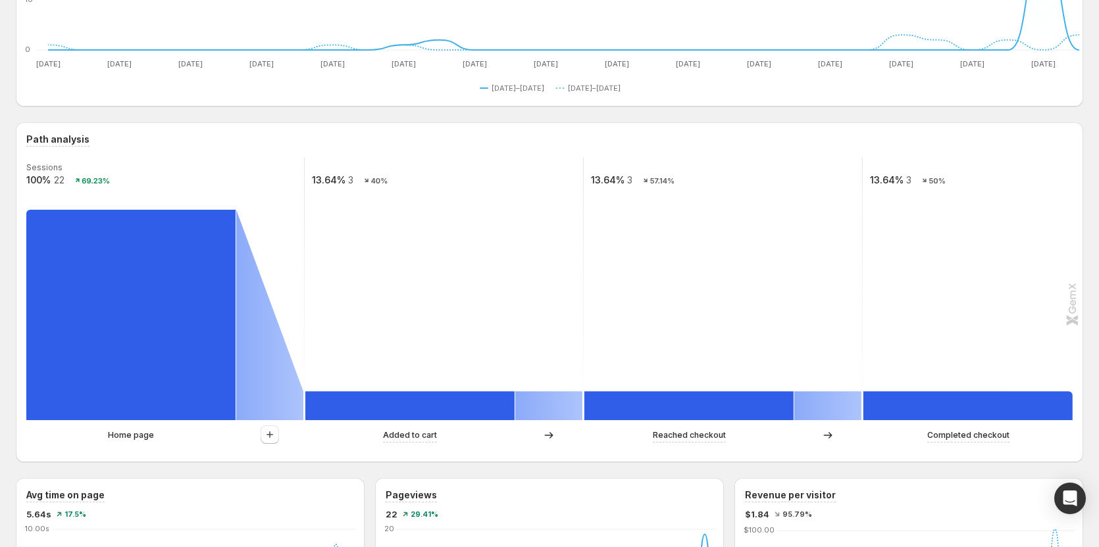
scroll to position [0, 0]
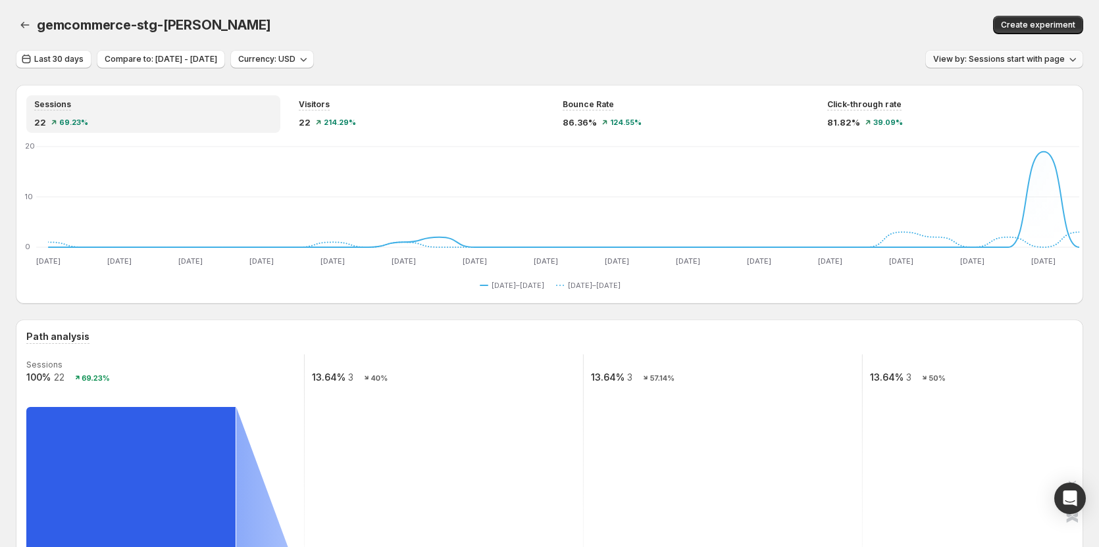
click at [982, 52] on button "View by: Sessions start with page" at bounding box center [1004, 59] width 158 height 18
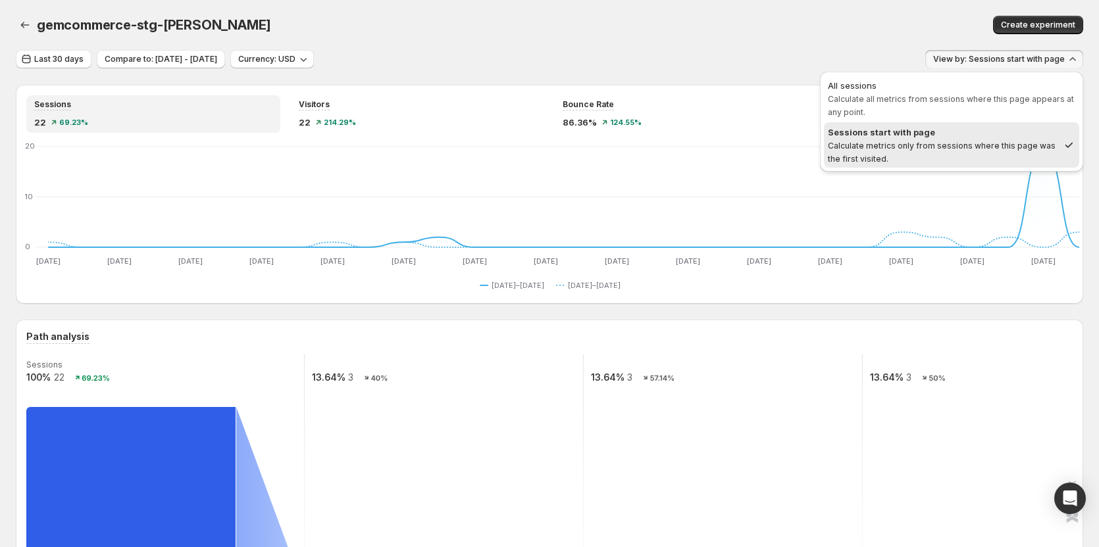
click at [932, 108] on span "All sessions Calculate all metrics from sessions where this page appears at any…" at bounding box center [951, 98] width 247 height 39
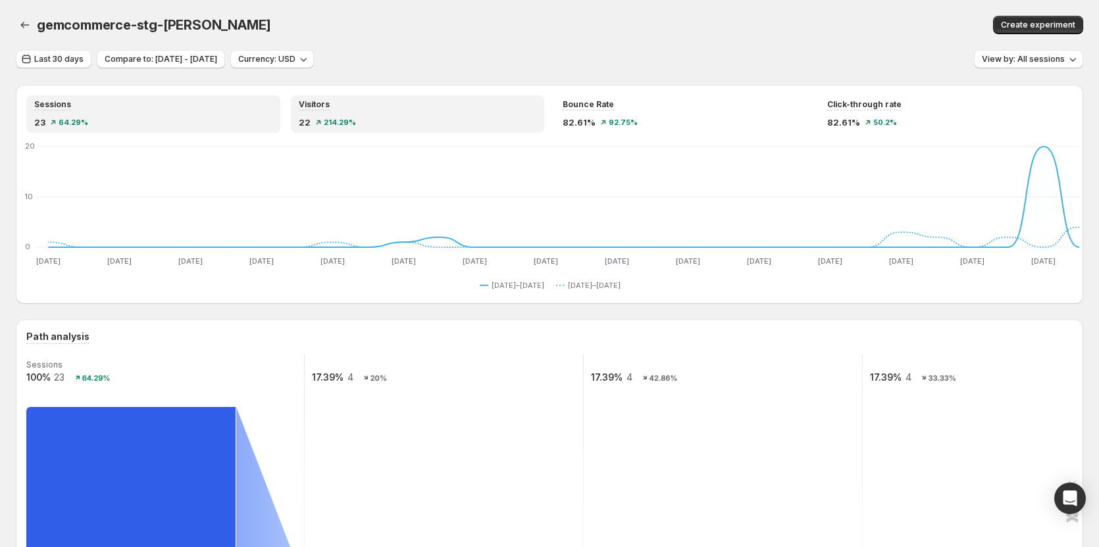
click at [353, 118] on span "214.29%" at bounding box center [340, 122] width 32 height 8
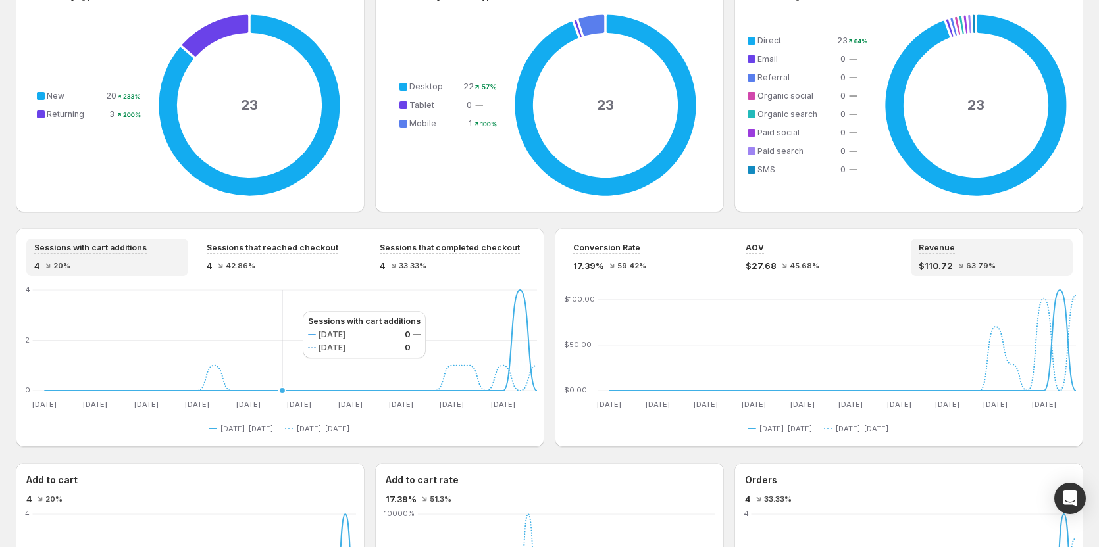
scroll to position [987, 0]
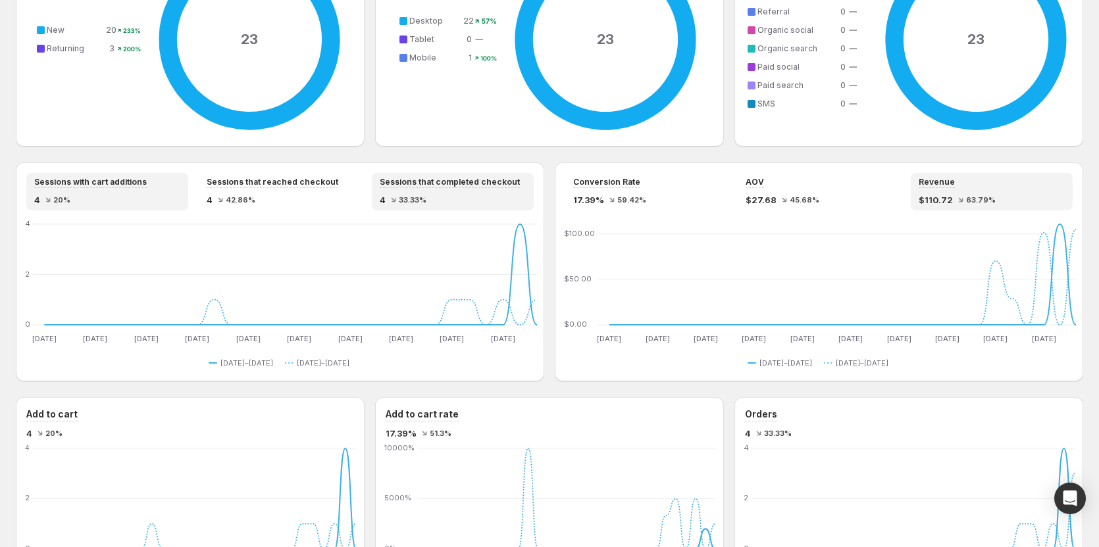
click at [478, 202] on div "4 33.33%" at bounding box center [453, 199] width 146 height 13
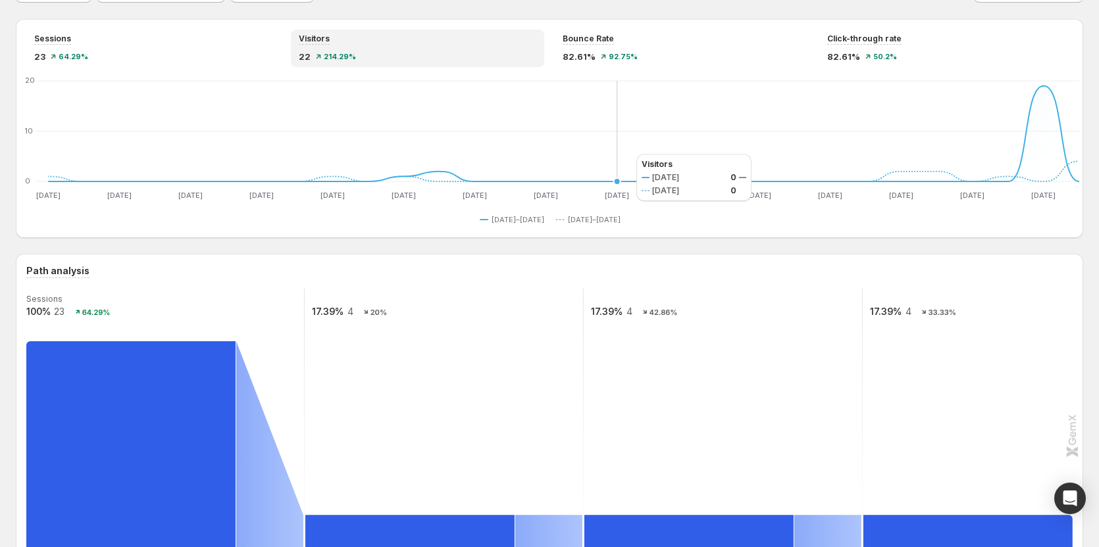
scroll to position [0, 0]
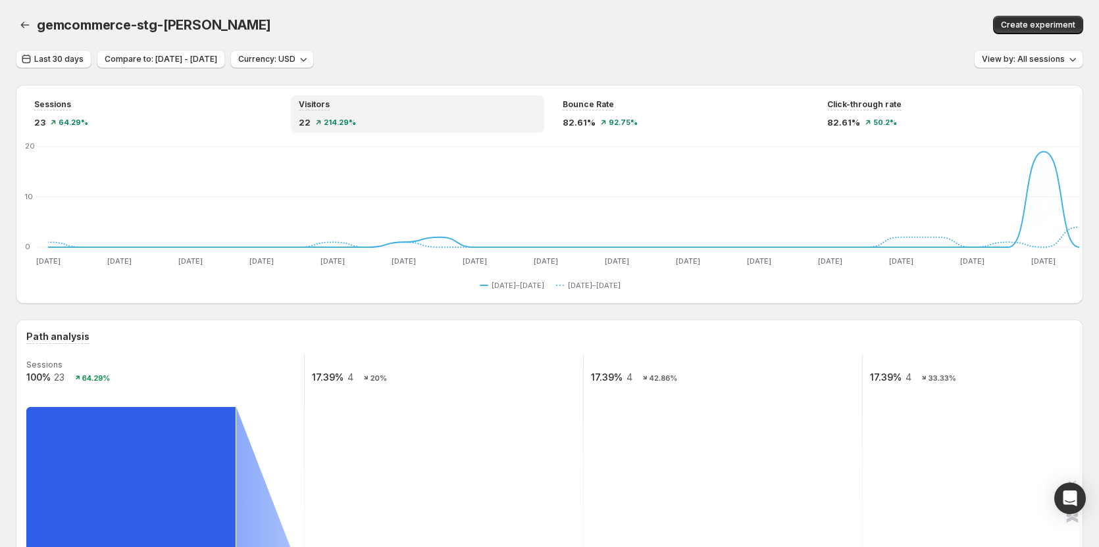
click at [626, 57] on div "Last 30 days Compare to: [DATE] - [DATE] Currency: USD View by: All sessions" at bounding box center [549, 59] width 1067 height 19
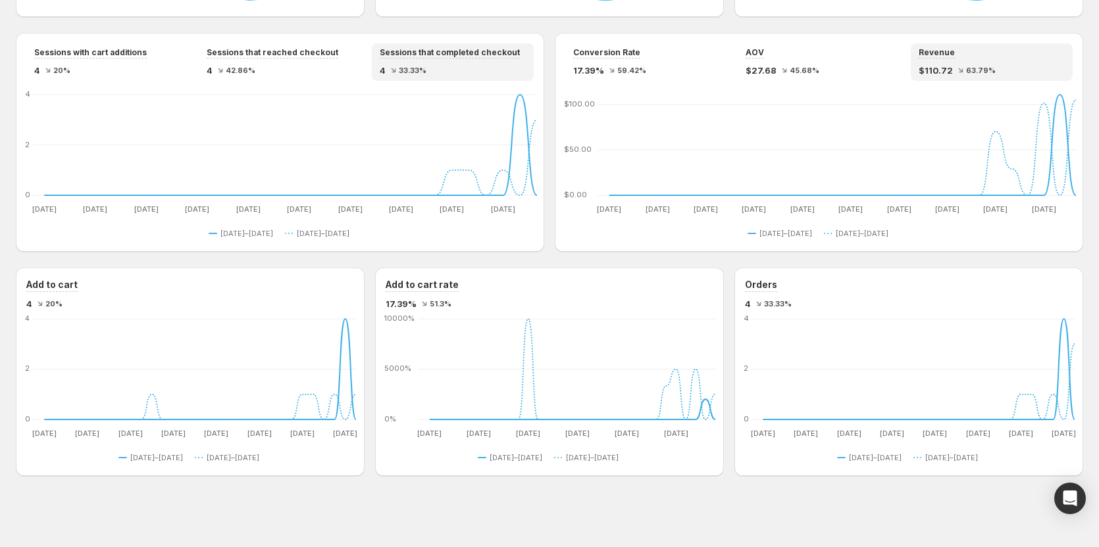
scroll to position [1051, 0]
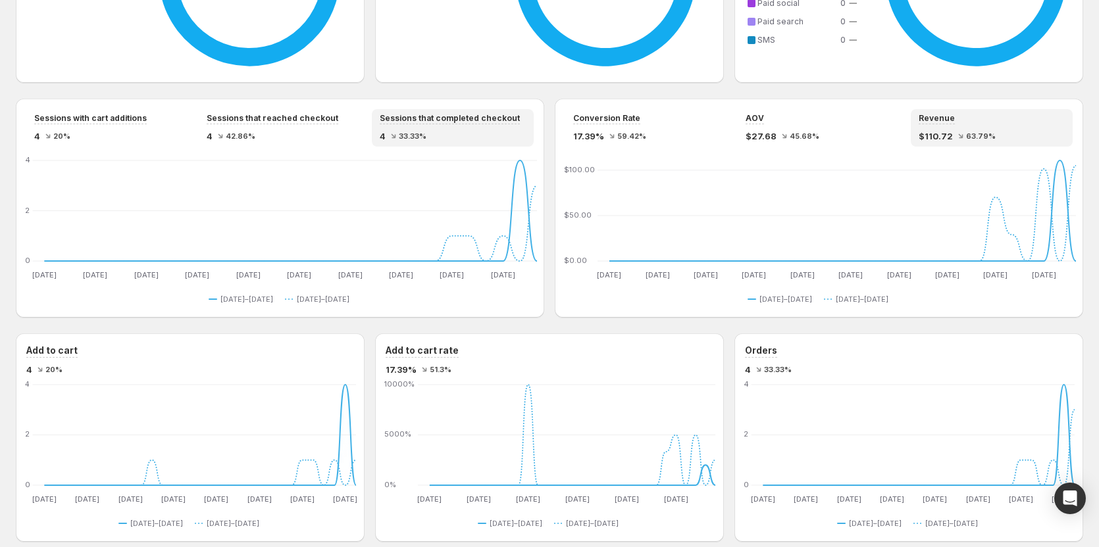
click at [939, 135] on span "$110.72" at bounding box center [935, 136] width 34 height 13
copy span "110.72"
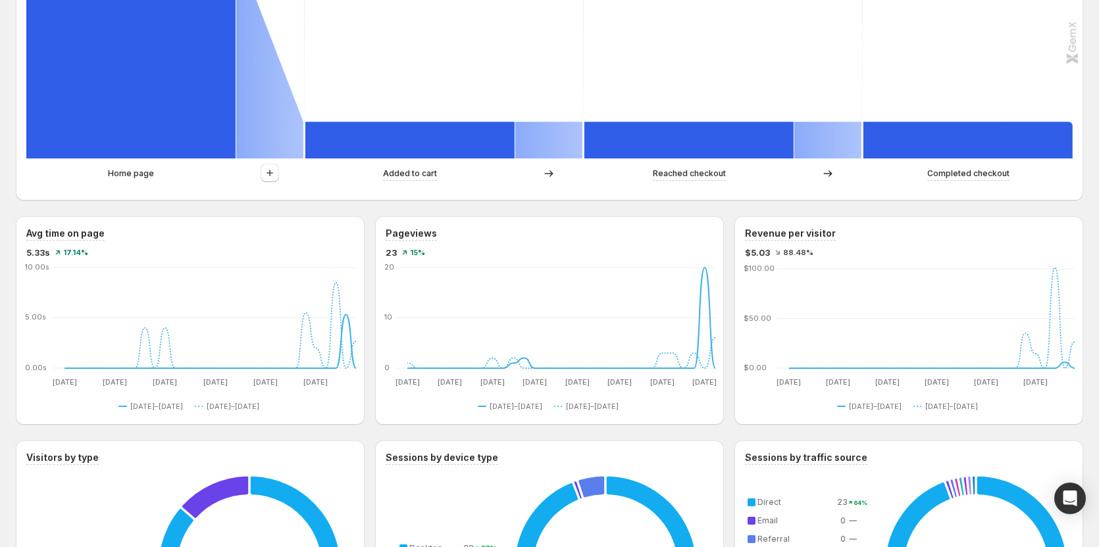
scroll to position [459, 0]
click at [781, 209] on div "Last 30 days Compare to: [DATE] - [DATE] Currency: USD View by: All sessions Se…" at bounding box center [549, 362] width 1067 height 1543
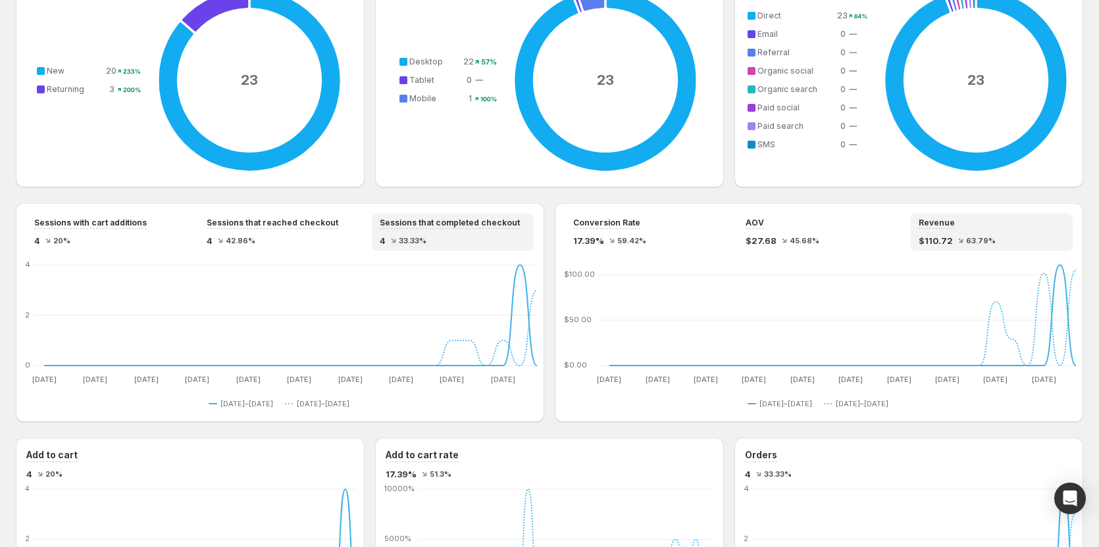
scroll to position [985, 0]
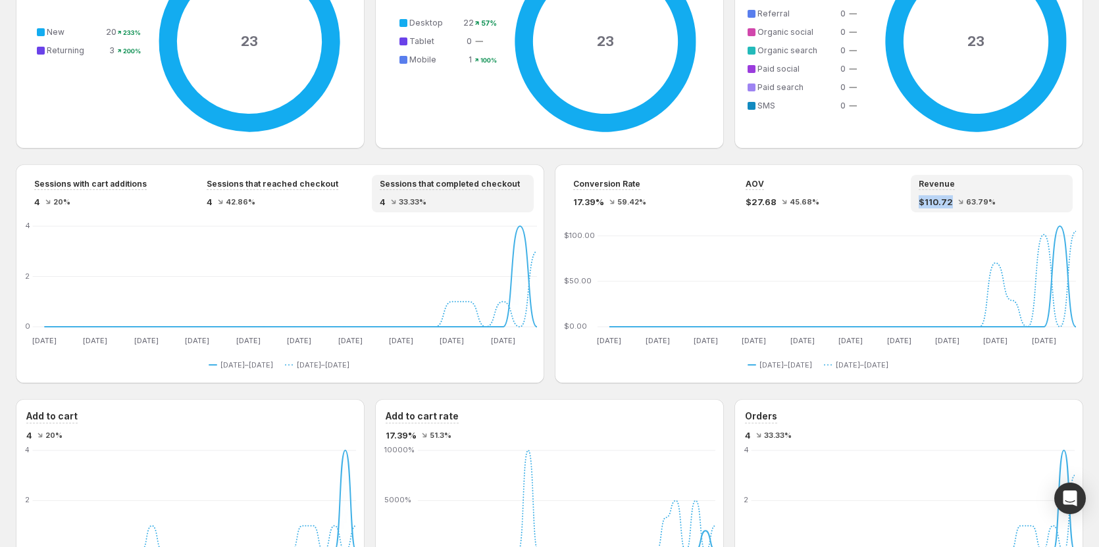
drag, startPoint x: 925, startPoint y: 199, endPoint x: 955, endPoint y: 201, distance: 30.3
click at [955, 201] on div "$110.72 63.79%" at bounding box center [991, 201] width 146 height 13
copy span "$110.72"
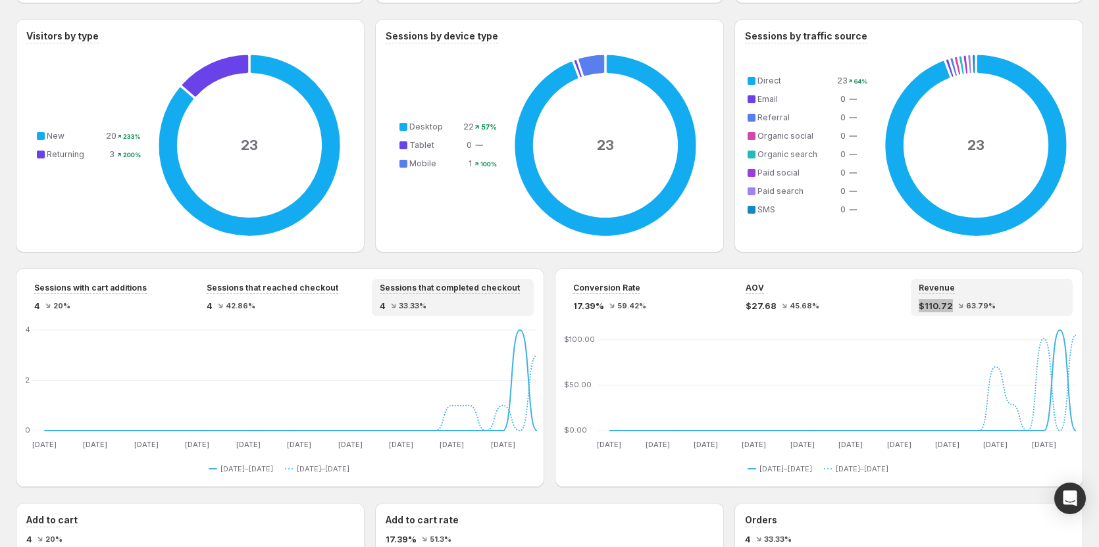
scroll to position [921, 0]
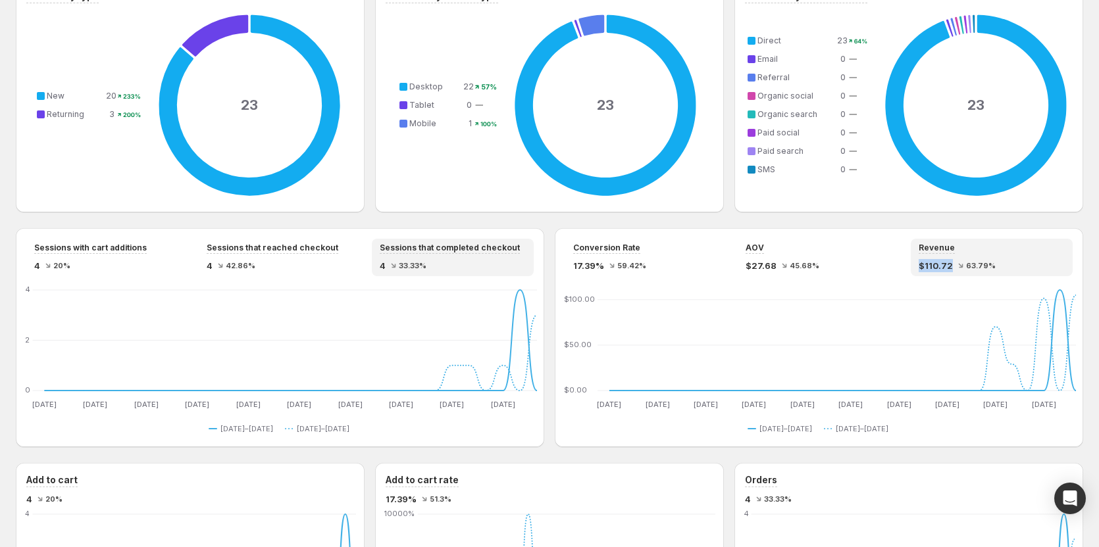
click at [941, 267] on span "$110.72" at bounding box center [935, 265] width 34 height 13
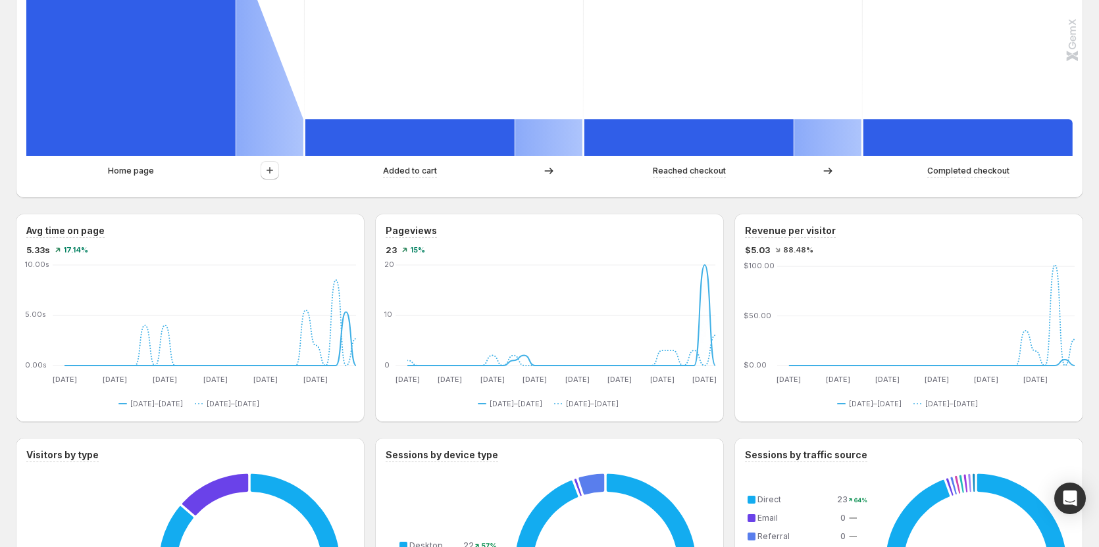
scroll to position [459, 0]
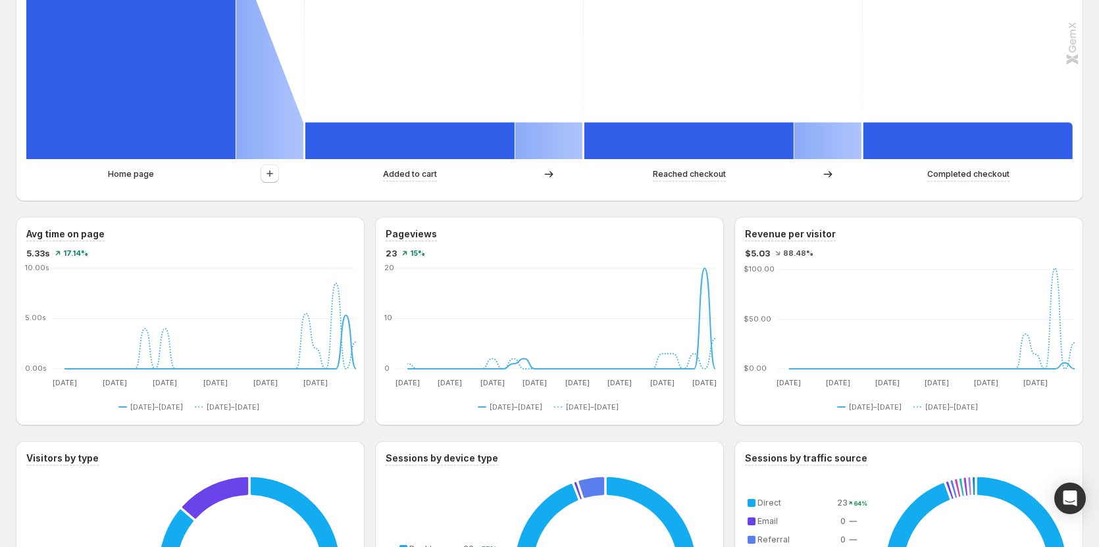
click at [745, 210] on div "Last 30 days Compare to: [DATE] - [DATE] Currency: USD View by: All sessions Se…" at bounding box center [549, 362] width 1067 height 1543
drag, startPoint x: 743, startPoint y: 231, endPoint x: 831, endPoint y: 257, distance: 91.8
click at [831, 257] on div "Revenue per visitor $5.03 88.48% [DATE] Aug [DATE] [DATE] [DATE] [DATE] [DATE] …" at bounding box center [908, 321] width 349 height 209
drag, startPoint x: 778, startPoint y: 272, endPoint x: 743, endPoint y: 235, distance: 51.2
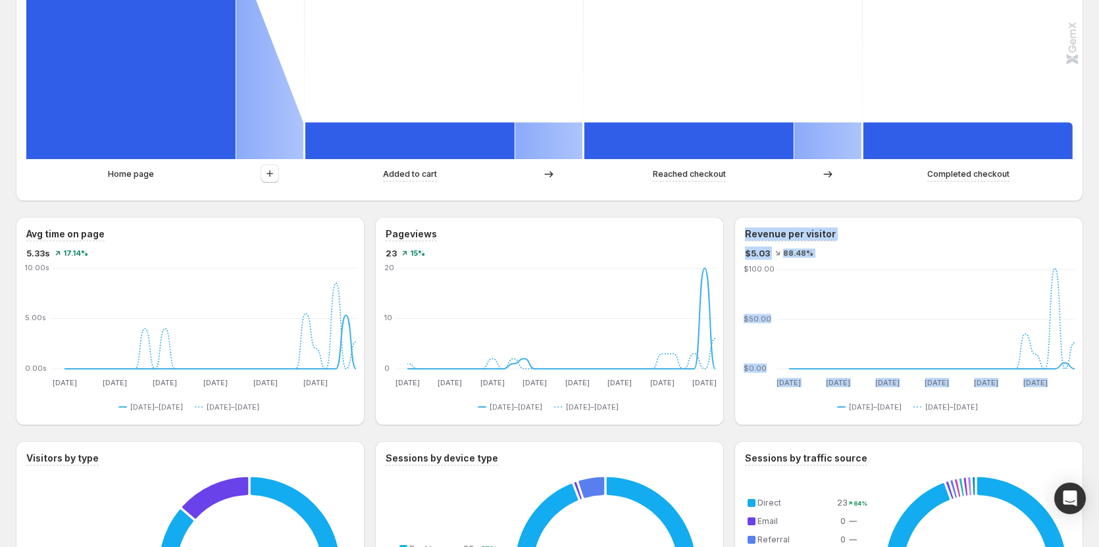
click at [743, 235] on div "Revenue per visitor $5.03 88.48% [DATE] Aug [DATE] [DATE] [DATE] [DATE] [DATE] …" at bounding box center [908, 321] width 349 height 209
click at [733, 214] on div "Last 30 days Compare to: [DATE] - [DATE] Currency: USD View by: All sessions Se…" at bounding box center [549, 362] width 1067 height 1543
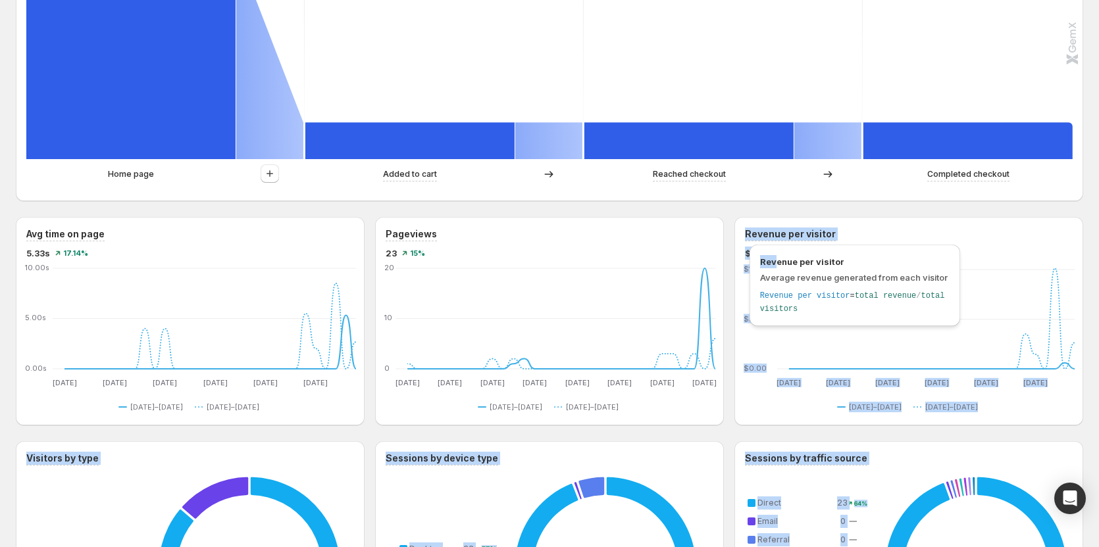
drag, startPoint x: 749, startPoint y: 234, endPoint x: 777, endPoint y: 266, distance: 43.0
click at [777, 266] on div "gemcommerce-stg-[PERSON_NAME]. This page is ready gemcommerce-stg-[PERSON_NAME]…" at bounding box center [549, 373] width 1099 height 1664
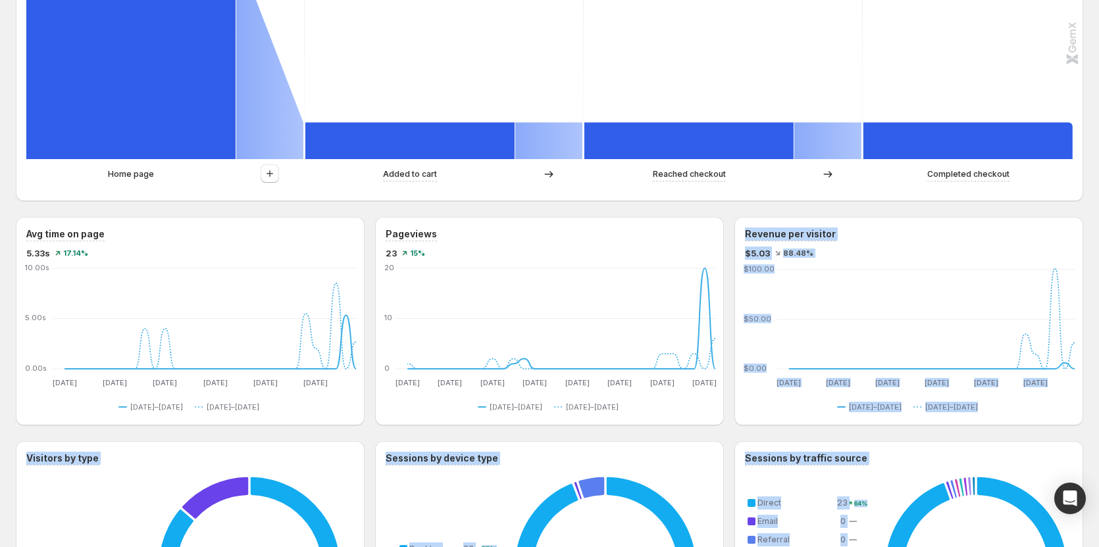
click at [736, 222] on div "Avg time on page 5.33s 17.14% [DATE] Aug [DATE] [DATE] [DATE] [DATE] [DATE] Sep…" at bounding box center [549, 321] width 1067 height 209
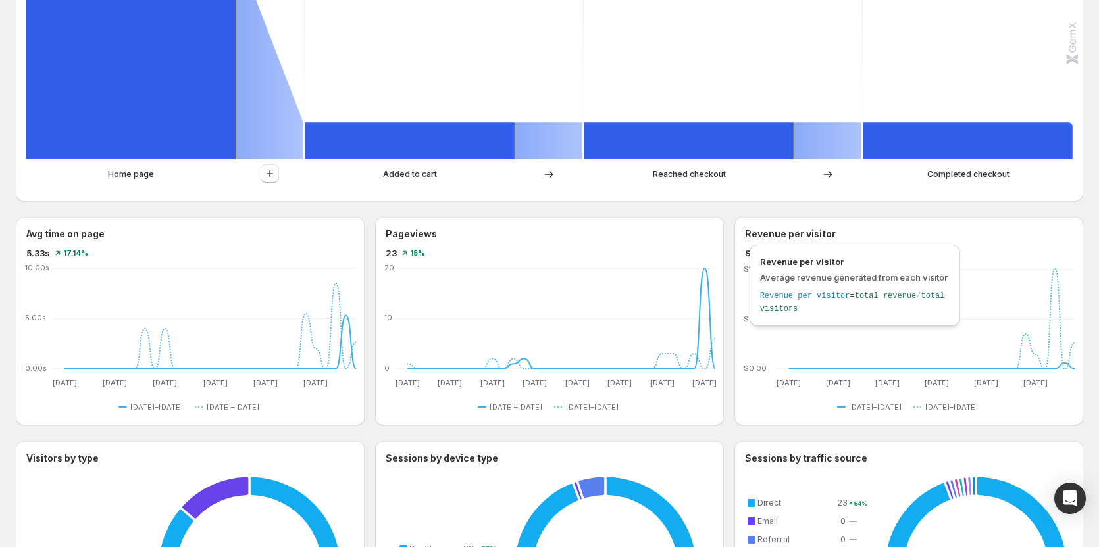
drag, startPoint x: 741, startPoint y: 225, endPoint x: 780, endPoint y: 280, distance: 67.5
click at [780, 280] on div "gemcommerce-stg-[PERSON_NAME]. This page is ready gemcommerce-stg-[PERSON_NAME]…" at bounding box center [549, 373] width 1099 height 1664
drag, startPoint x: 747, startPoint y: 234, endPoint x: 751, endPoint y: 266, distance: 33.1
click at [765, 292] on div "gemcommerce-stg-[PERSON_NAME]. This page is ready gemcommerce-stg-[PERSON_NAME]…" at bounding box center [549, 373] width 1099 height 1664
click at [740, 223] on div "Revenue per visitor $5.03 88.48% [DATE] Aug [DATE] [DATE] [DATE] [DATE] [DATE] …" at bounding box center [908, 321] width 349 height 209
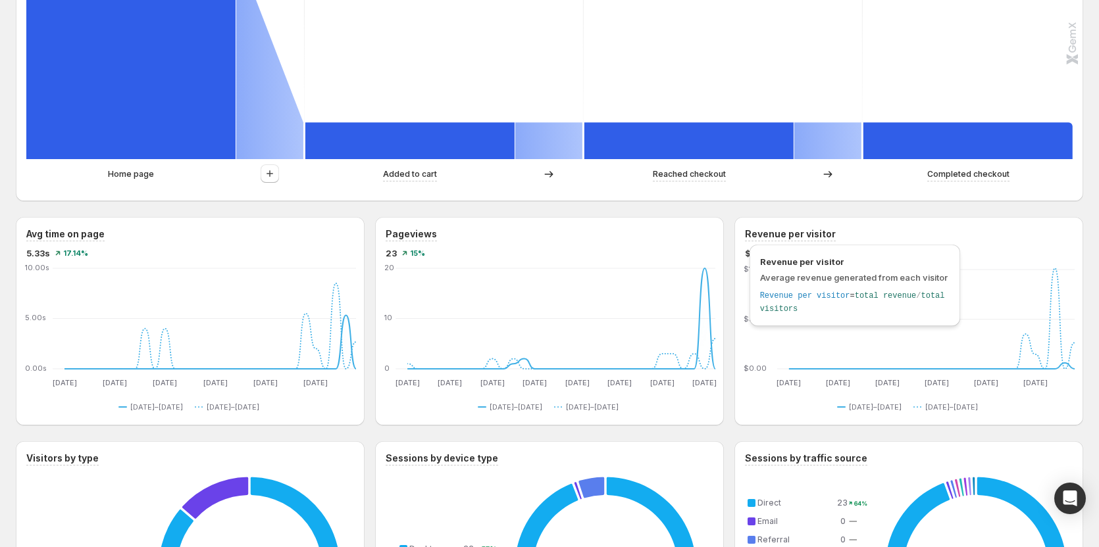
drag, startPoint x: 742, startPoint y: 229, endPoint x: 780, endPoint y: 266, distance: 53.0
click at [780, 266] on div "gemcommerce-stg-[PERSON_NAME]. This page is ready gemcommerce-stg-[PERSON_NAME]…" at bounding box center [549, 373] width 1099 height 1664
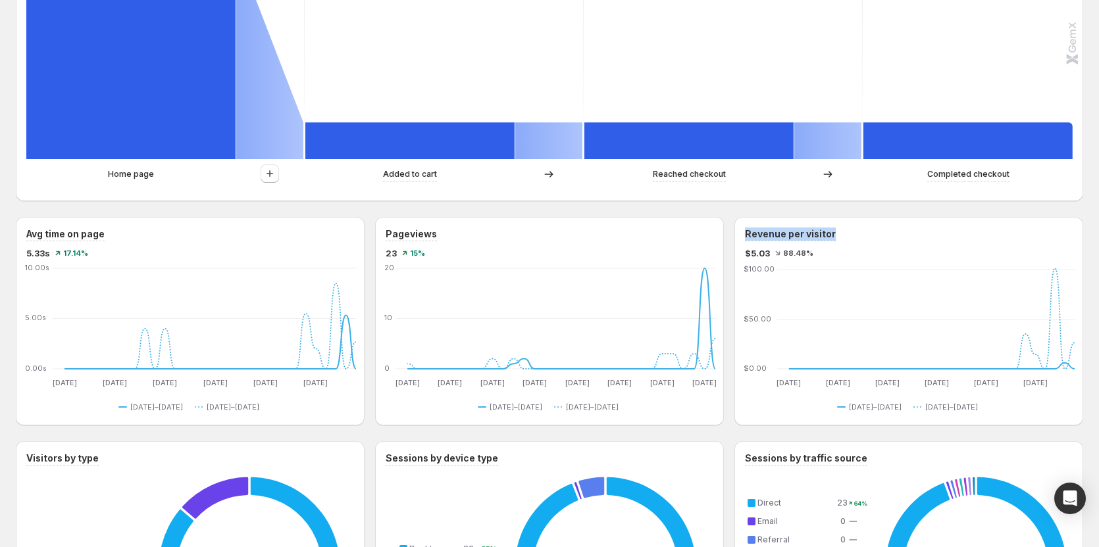
drag, startPoint x: 864, startPoint y: 230, endPoint x: 734, endPoint y: 233, distance: 129.6
click at [734, 233] on div "Avg time on page 5.33s 17.14% [DATE] Aug [DATE] [DATE] [DATE] [DATE] [DATE] Sep…" at bounding box center [549, 321] width 1067 height 209
click at [732, 216] on div "Last 30 days Compare to: [DATE] - [DATE] Currency: USD View by: All sessions Se…" at bounding box center [549, 362] width 1067 height 1543
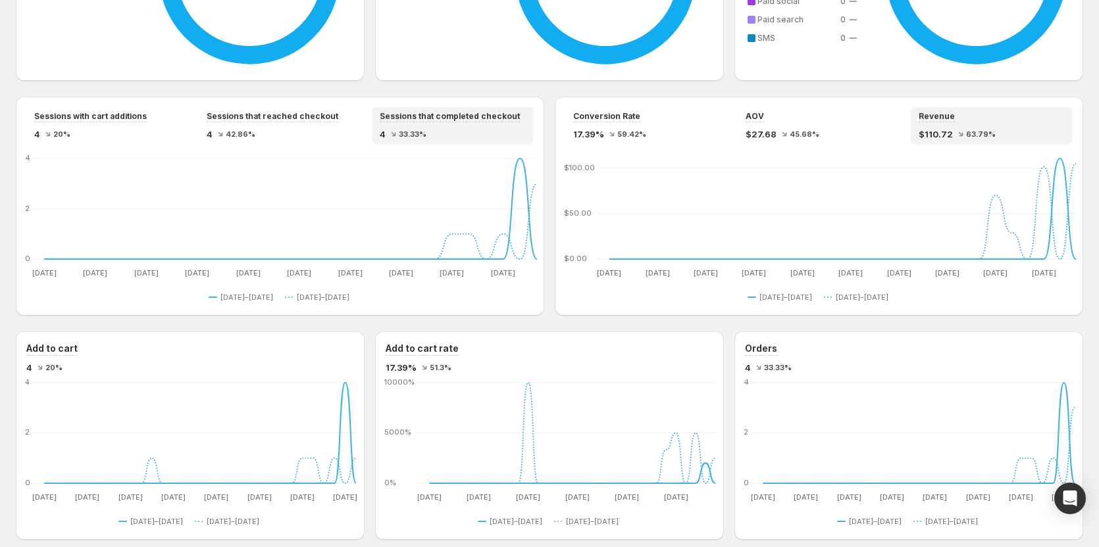
scroll to position [1116, 0]
